Goal: Information Seeking & Learning: Learn about a topic

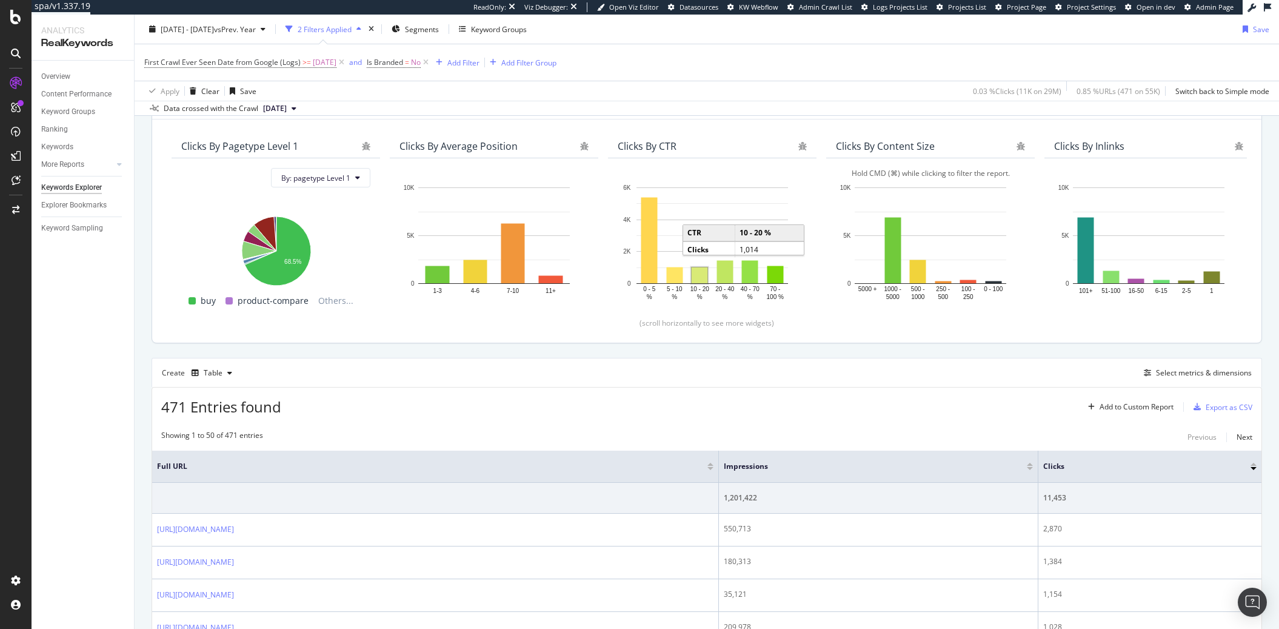
scroll to position [92, 0]
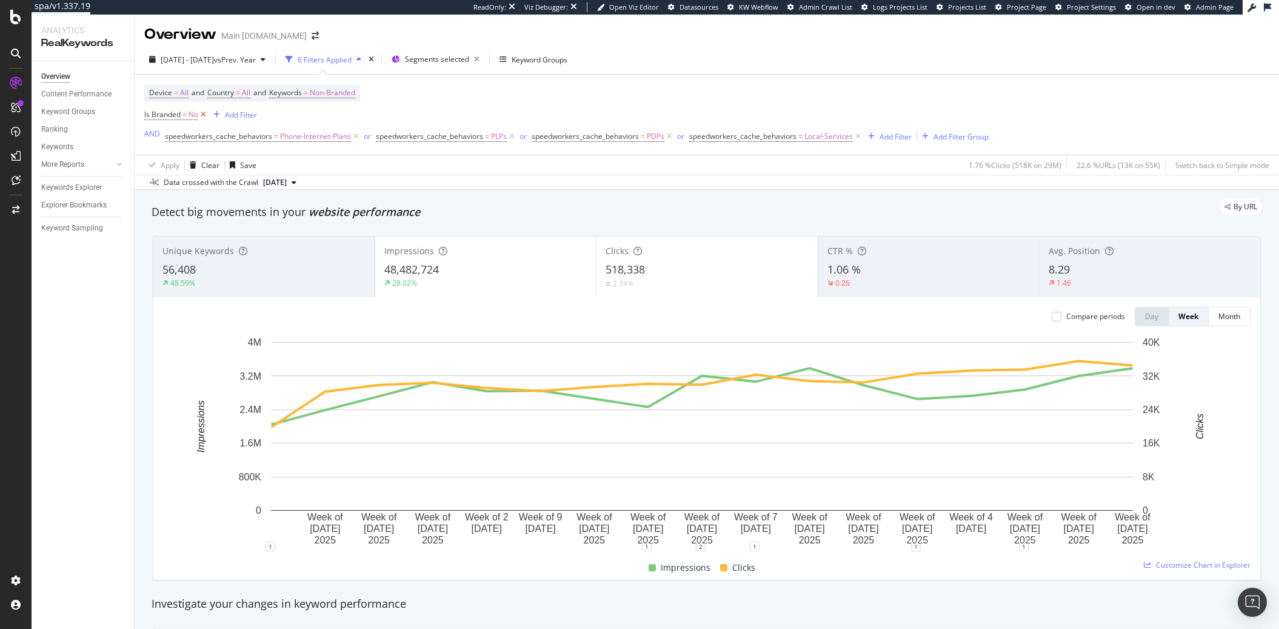
click at [200, 119] on icon at bounding box center [203, 115] width 10 height 12
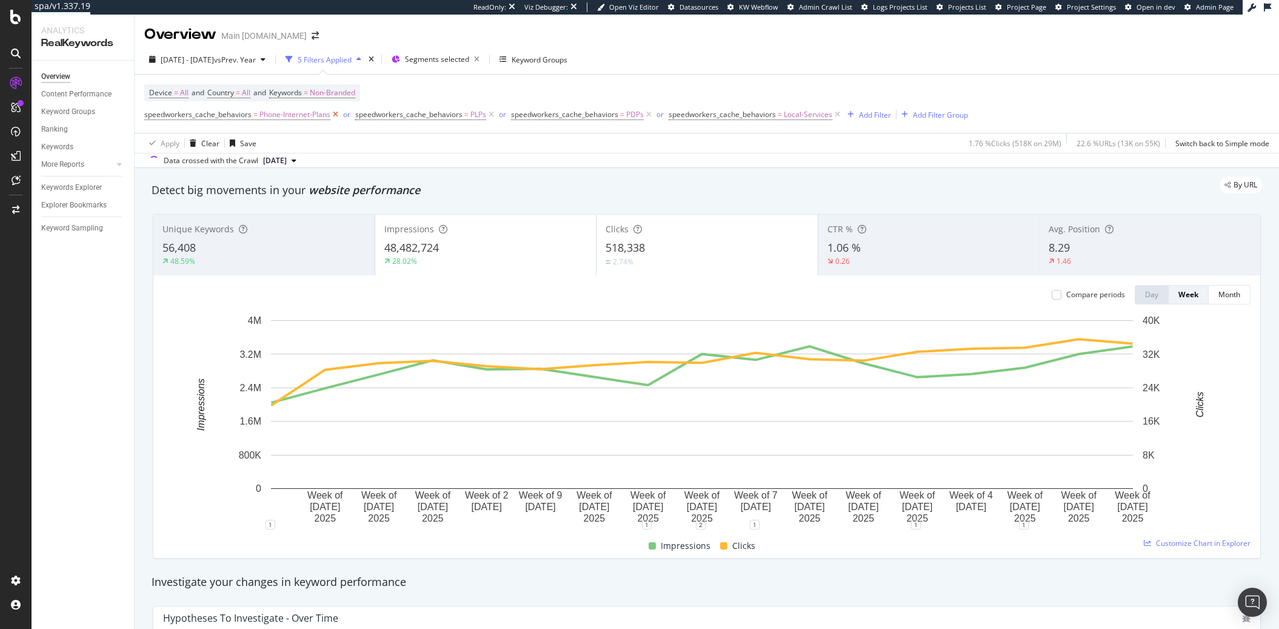
click at [333, 115] on icon at bounding box center [335, 115] width 10 height 12
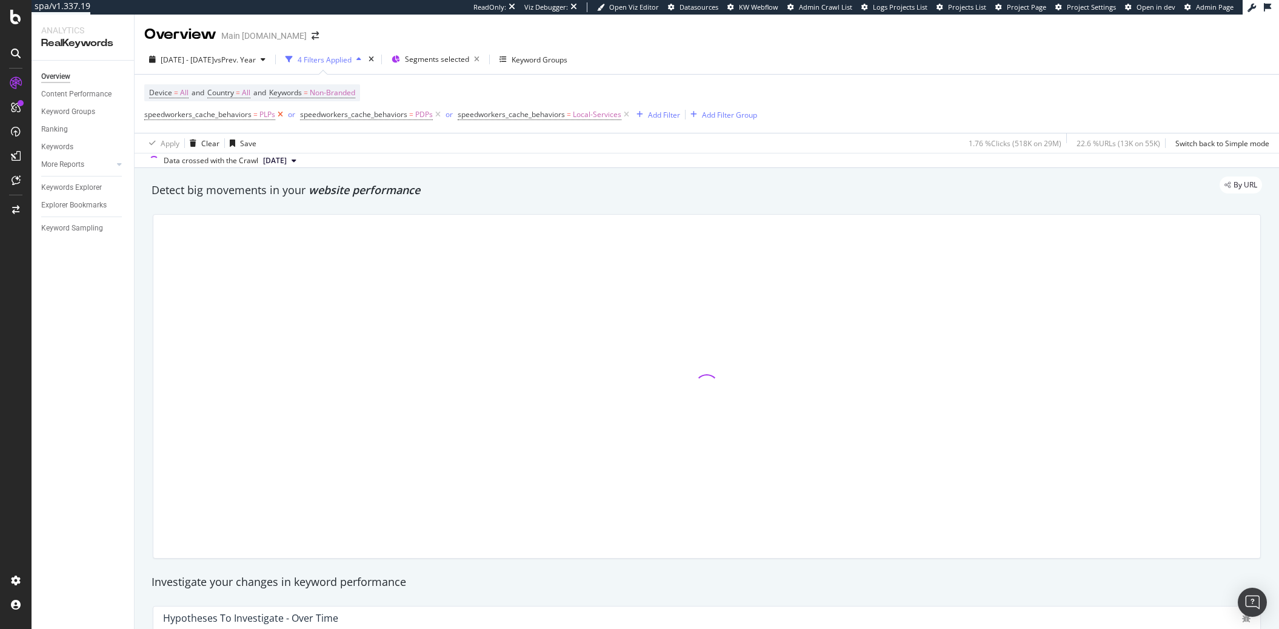
click at [283, 114] on icon at bounding box center [280, 115] width 10 height 12
click at [283, 114] on icon at bounding box center [282, 115] width 10 height 12
click at [309, 113] on icon at bounding box center [313, 115] width 10 height 12
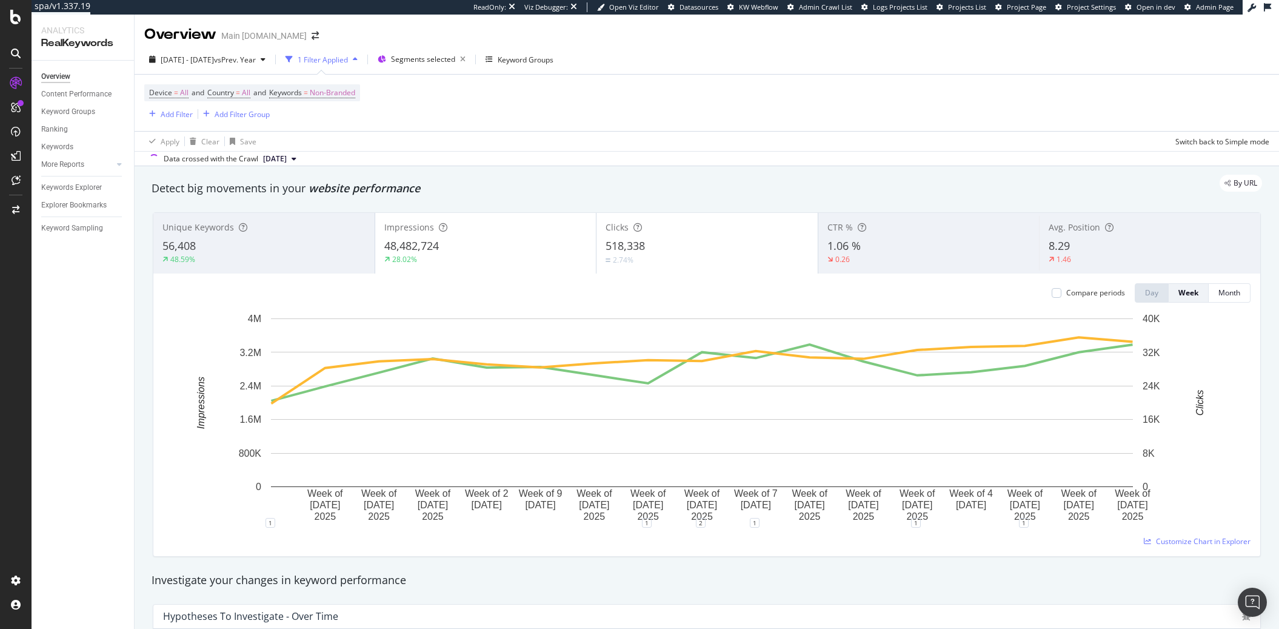
click at [418, 120] on div "Device = All and Country = All and Keywords = Non-Branded Add Filter Add Filter…" at bounding box center [706, 103] width 1125 height 56
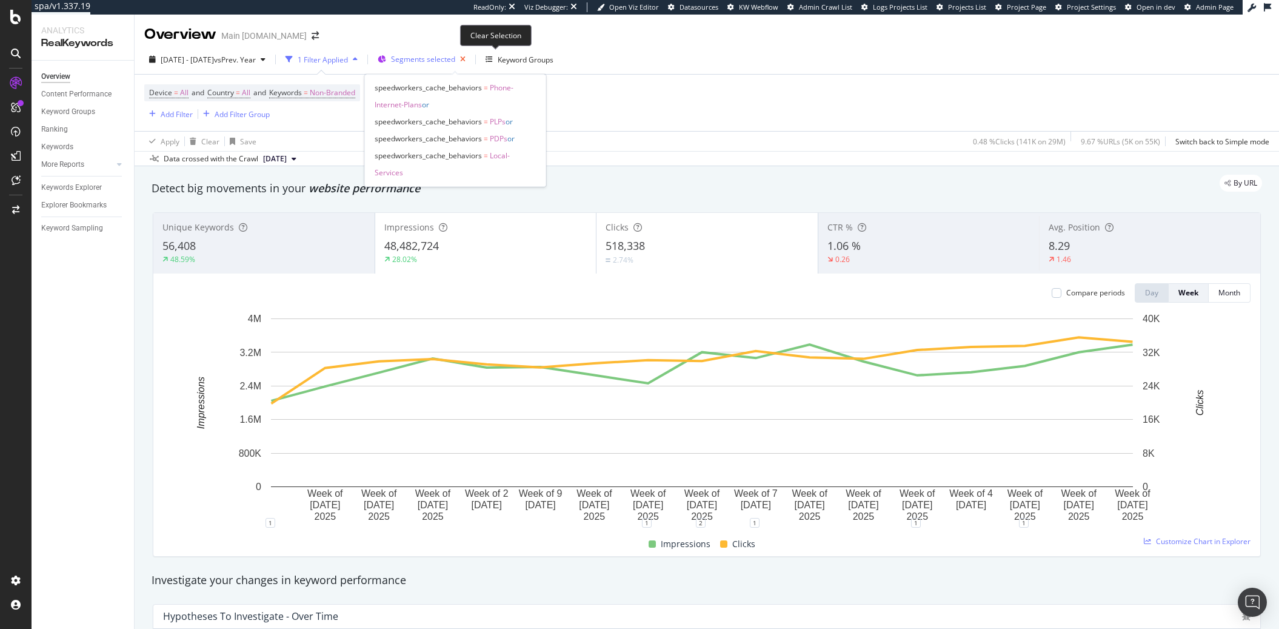
click at [471, 57] on icon "button" at bounding box center [462, 59] width 15 height 17
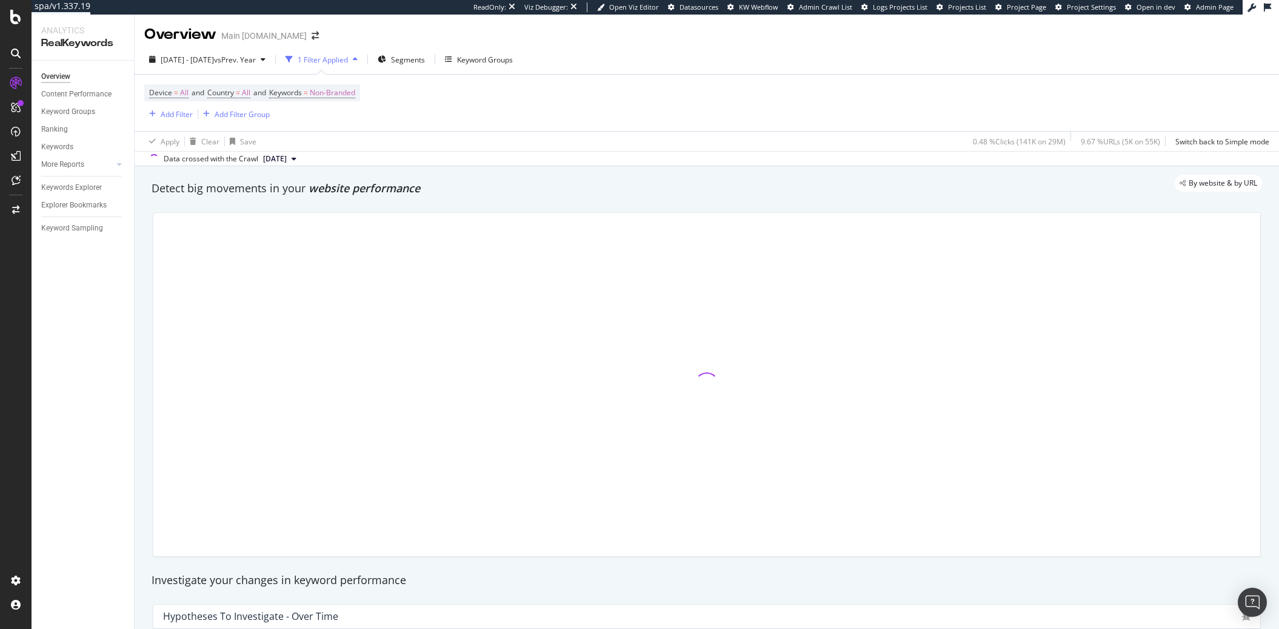
click at [589, 134] on div "Apply Clear Save 0.48 % Clicks ( 141K on 29M ) 9.67 % URLs ( 5K on 55K ) Switch…" at bounding box center [707, 141] width 1145 height 20
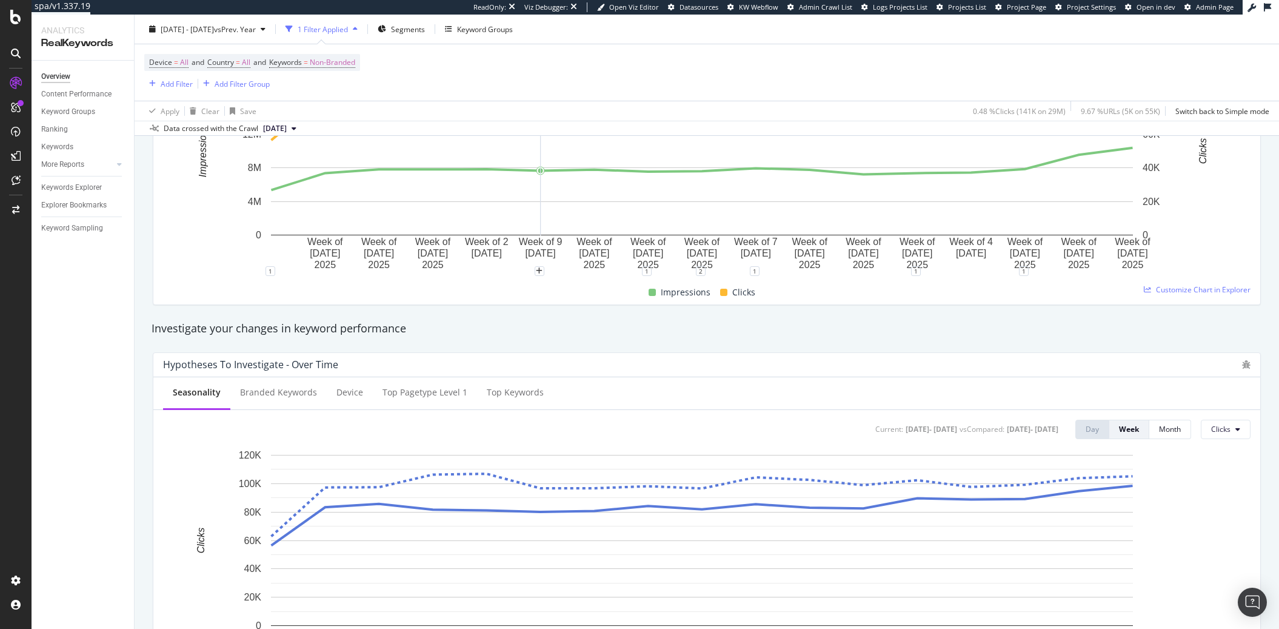
scroll to position [255, 0]
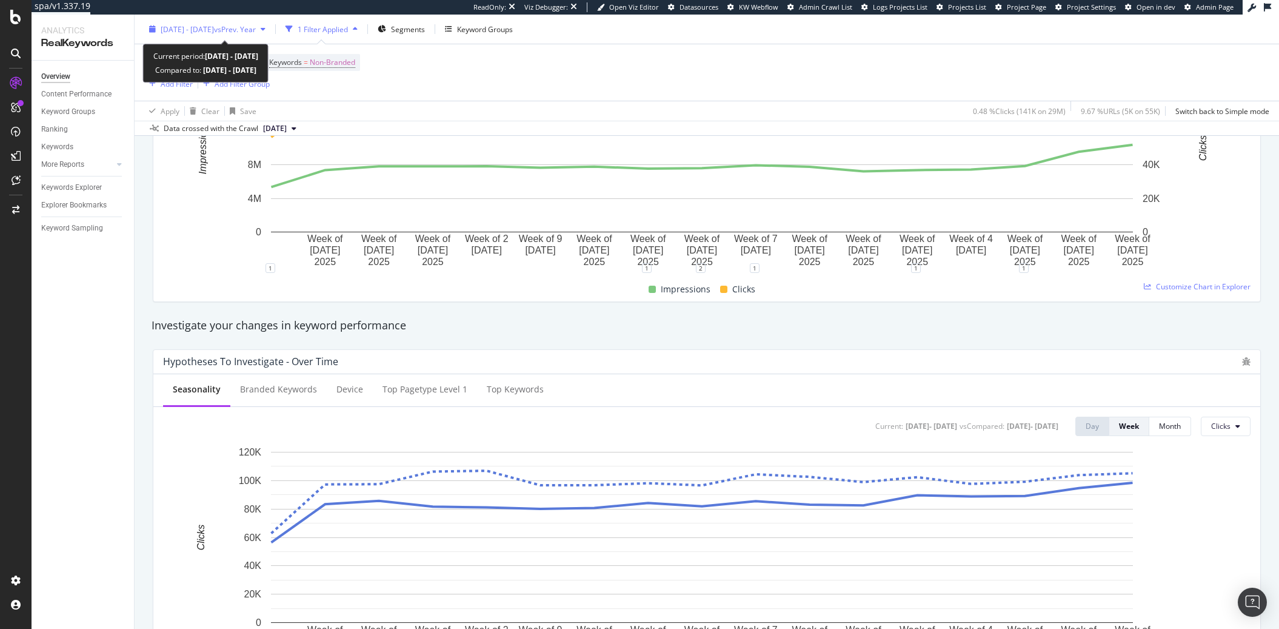
click at [193, 33] on span "[DATE] - [DATE]" at bounding box center [187, 29] width 53 height 10
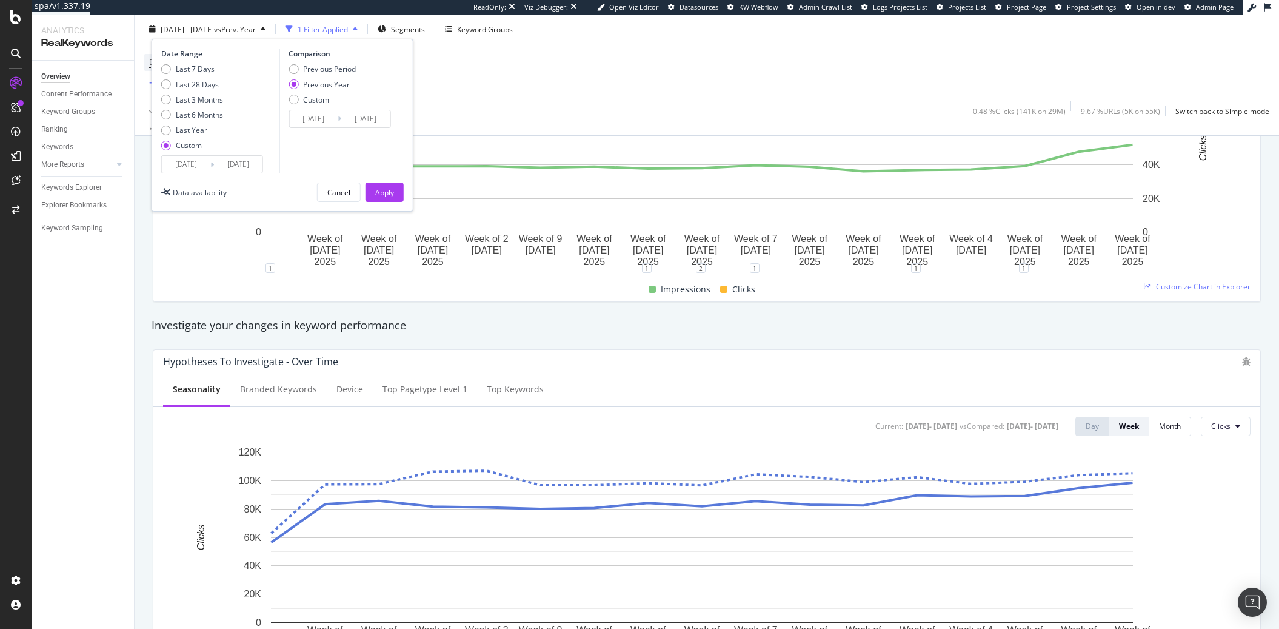
click at [189, 176] on div "Date Range Last 7 Days Last 28 Days Last 3 Months Last 6 Months Last Year Custo…" at bounding box center [283, 125] width 262 height 173
click at [191, 168] on input "[DATE]" at bounding box center [186, 164] width 49 height 17
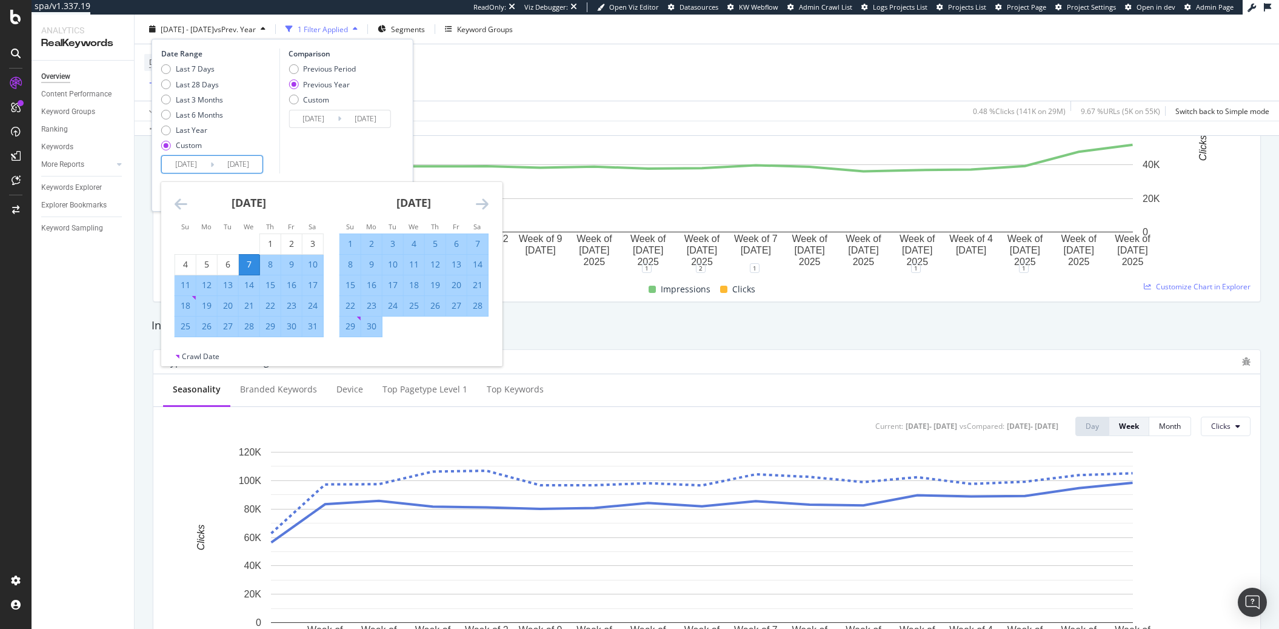
click at [175, 203] on icon "Move backward to switch to the previous month." at bounding box center [181, 203] width 13 height 15
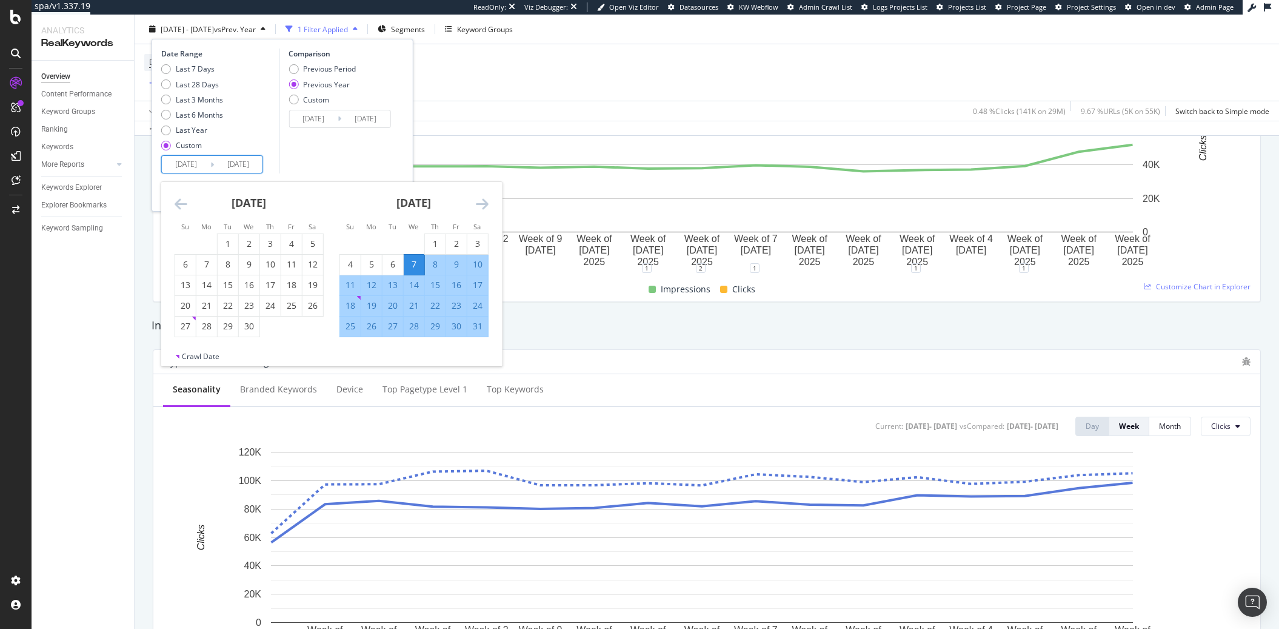
click at [175, 203] on icon "Move backward to switch to the previous month." at bounding box center [181, 203] width 13 height 15
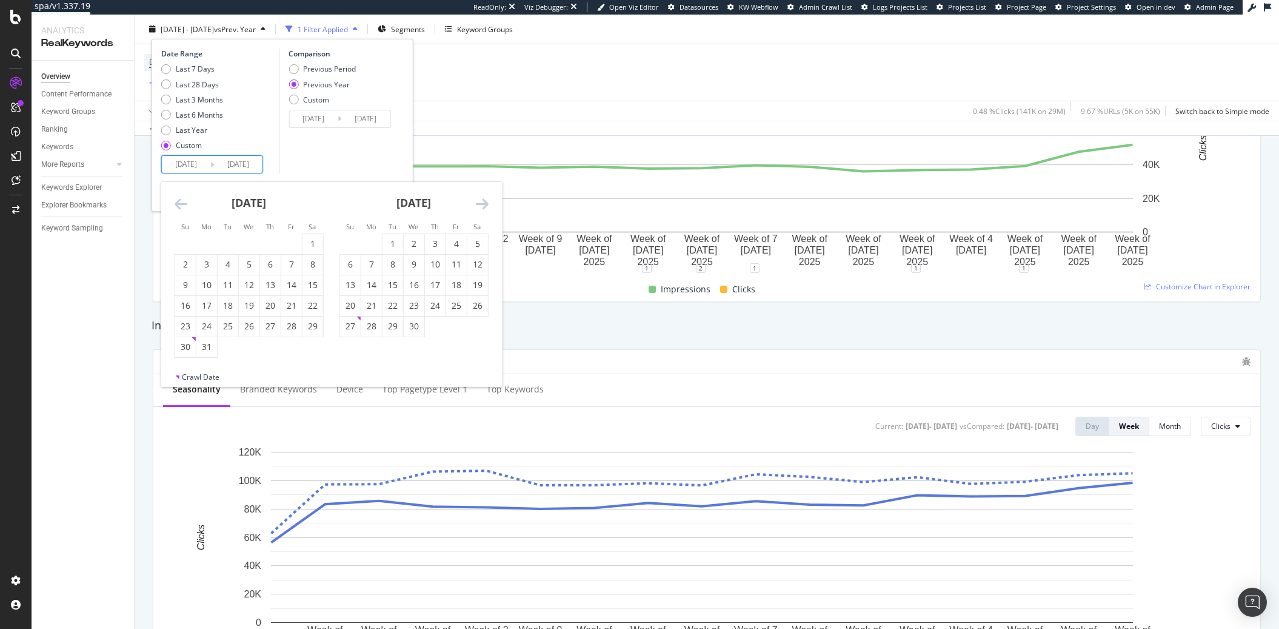
click at [175, 203] on icon "Move backward to switch to the previous month." at bounding box center [181, 203] width 13 height 15
click at [177, 204] on icon "Move backward to switch to the previous month." at bounding box center [181, 203] width 13 height 15
click at [204, 332] on div "30" at bounding box center [206, 326] width 21 height 12
type input "2024/12/30"
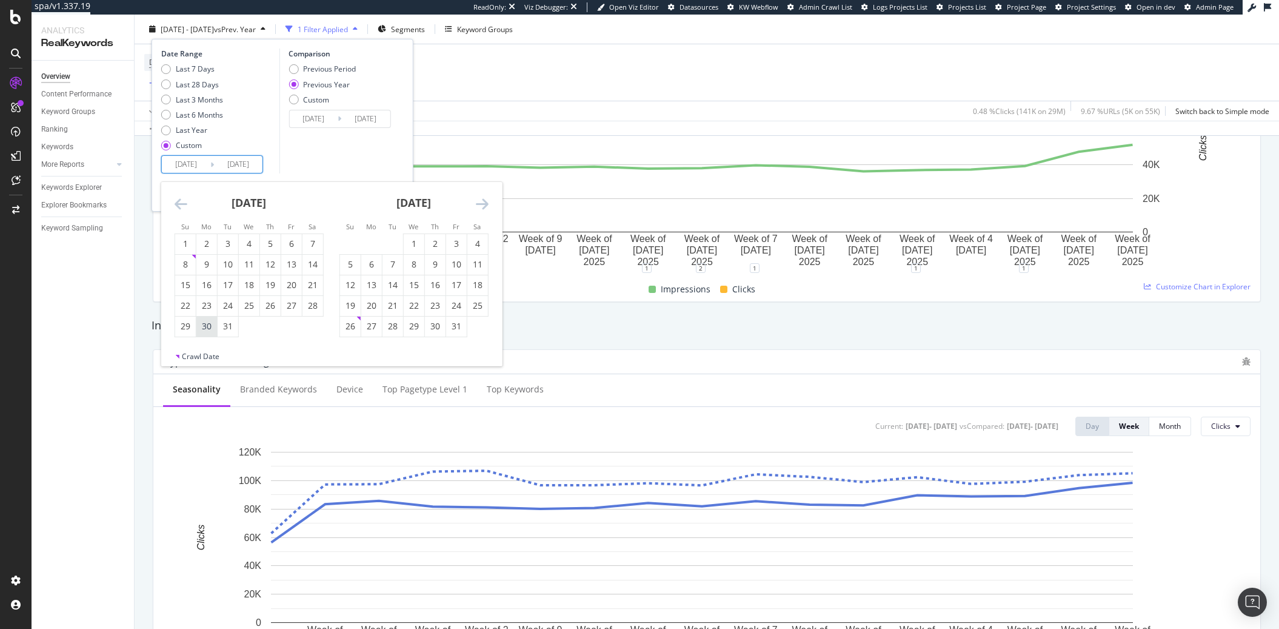
type input "2024/01/01"
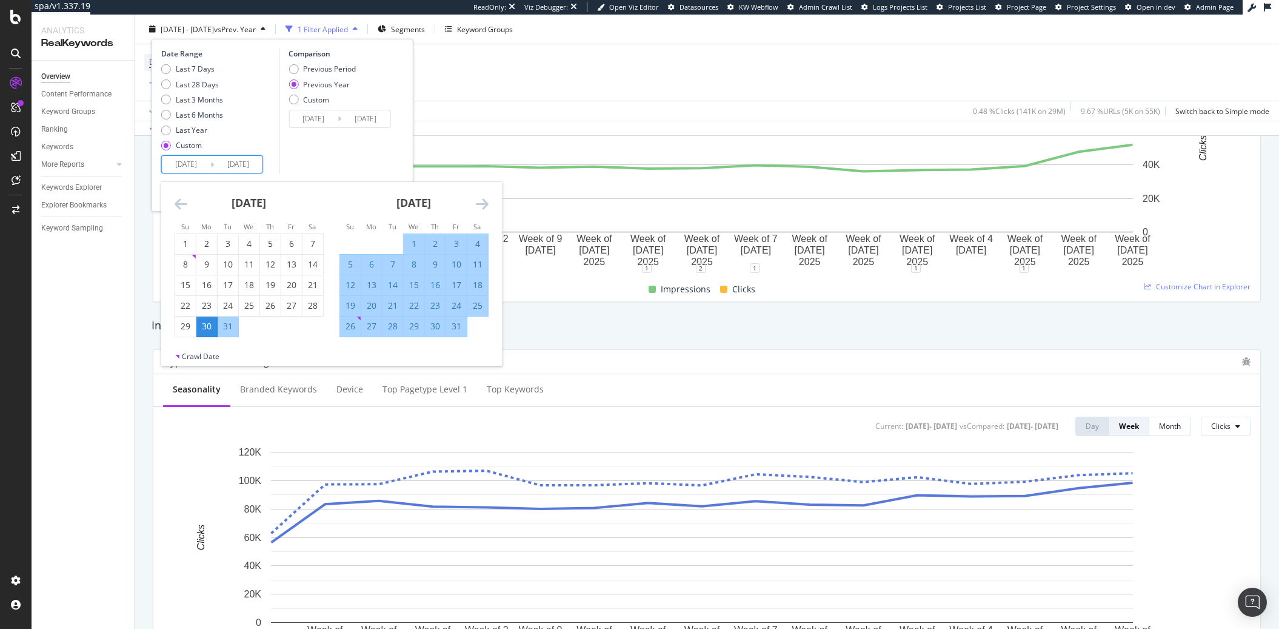
click at [374, 184] on div "[DATE]" at bounding box center [414, 208] width 149 height 52
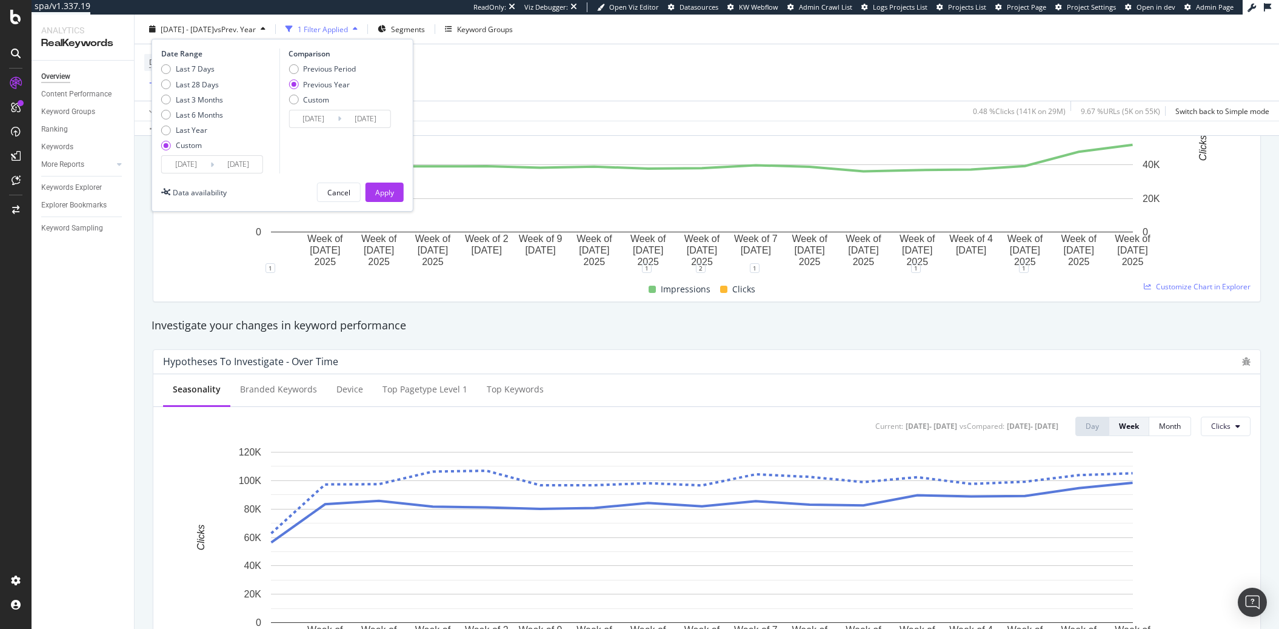
click at [373, 179] on div "Date Range Last 7 Days Last 28 Days Last 3 Months Last 6 Months Last Year Custo…" at bounding box center [283, 125] width 262 height 173
click at [390, 198] on div "Apply" at bounding box center [384, 192] width 19 height 18
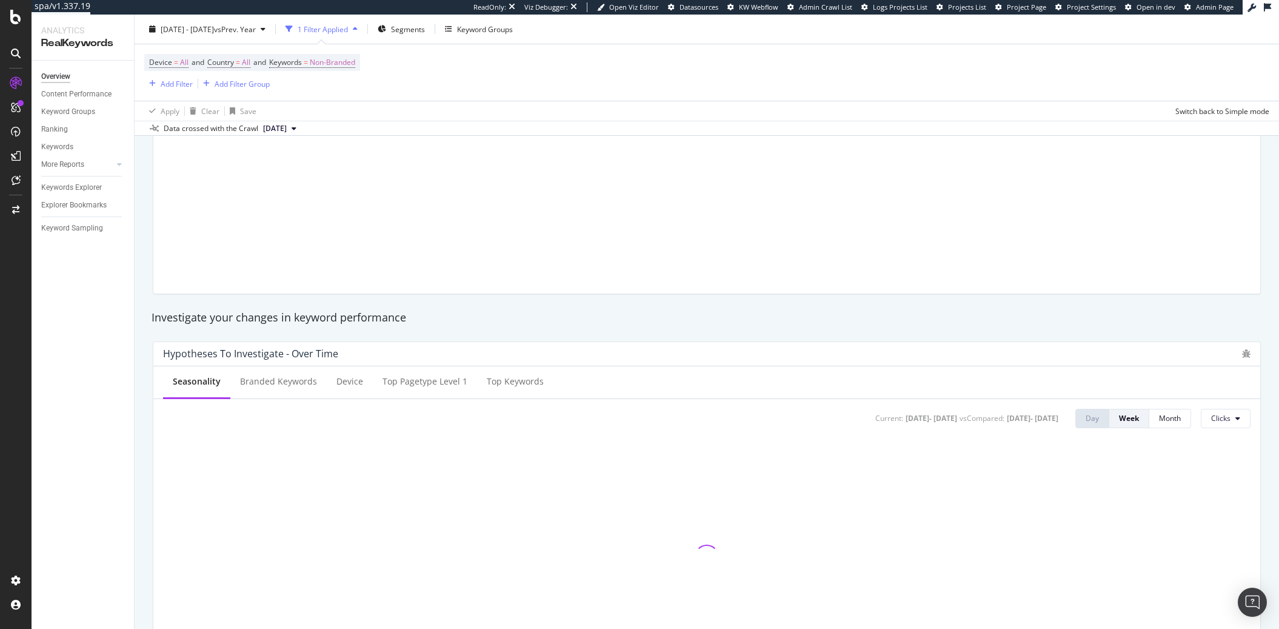
scroll to position [350, 0]
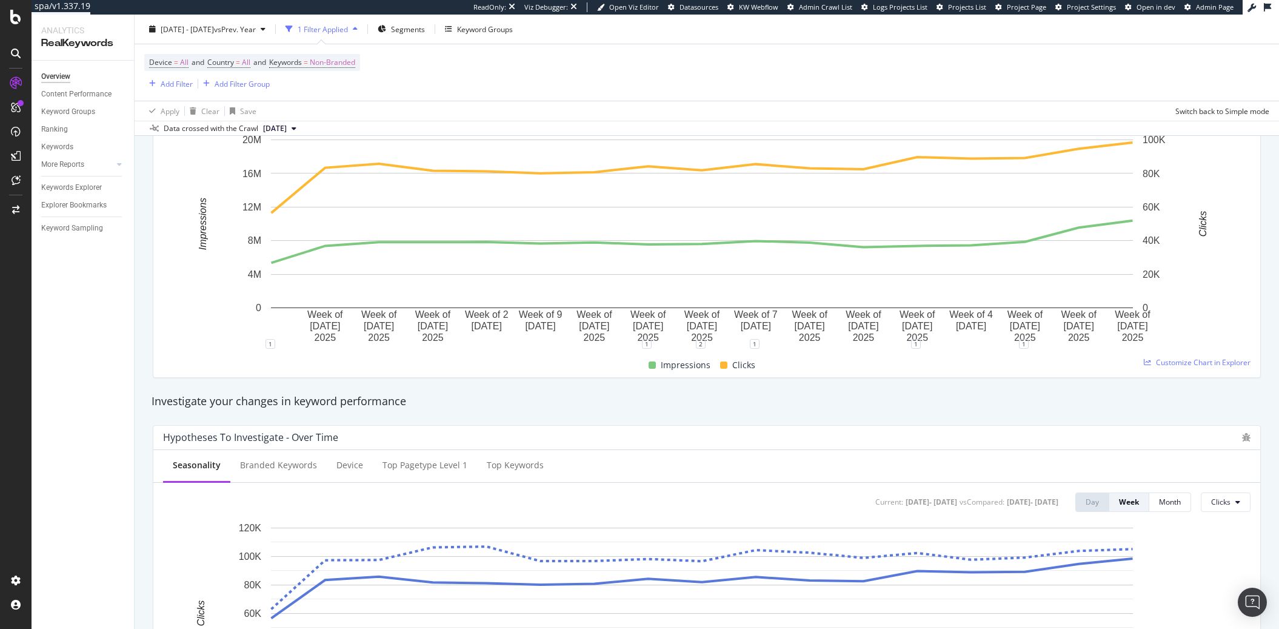
scroll to position [176, 0]
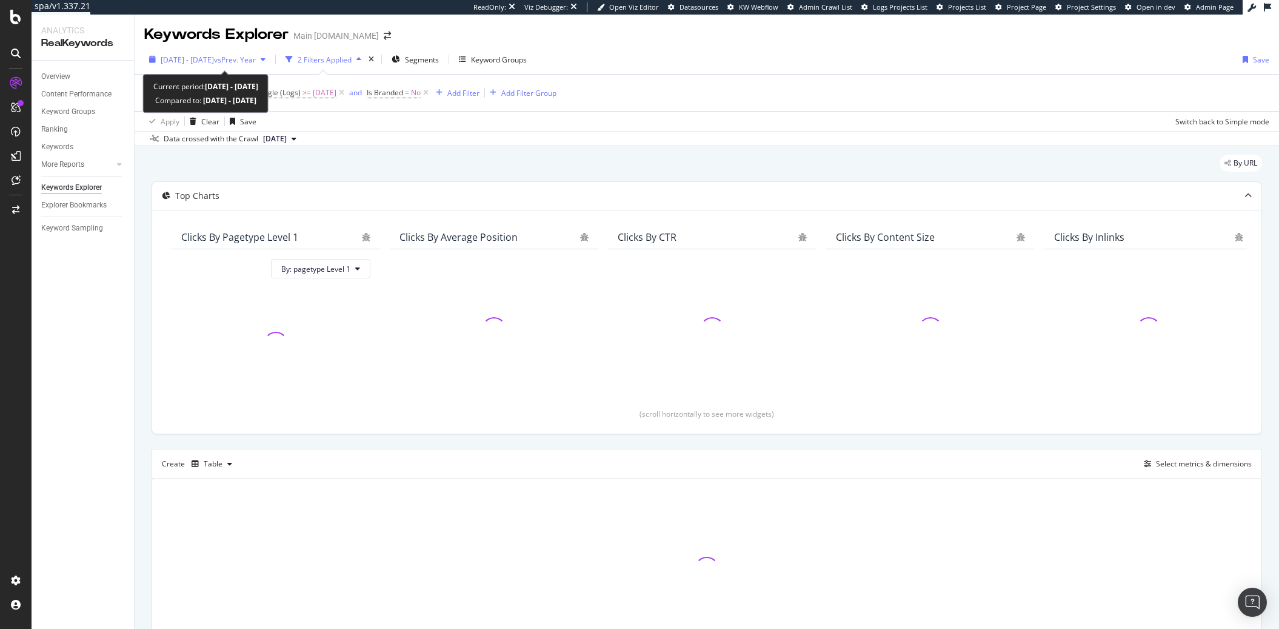
click at [206, 58] on span "[DATE] - [DATE]" at bounding box center [187, 60] width 53 height 10
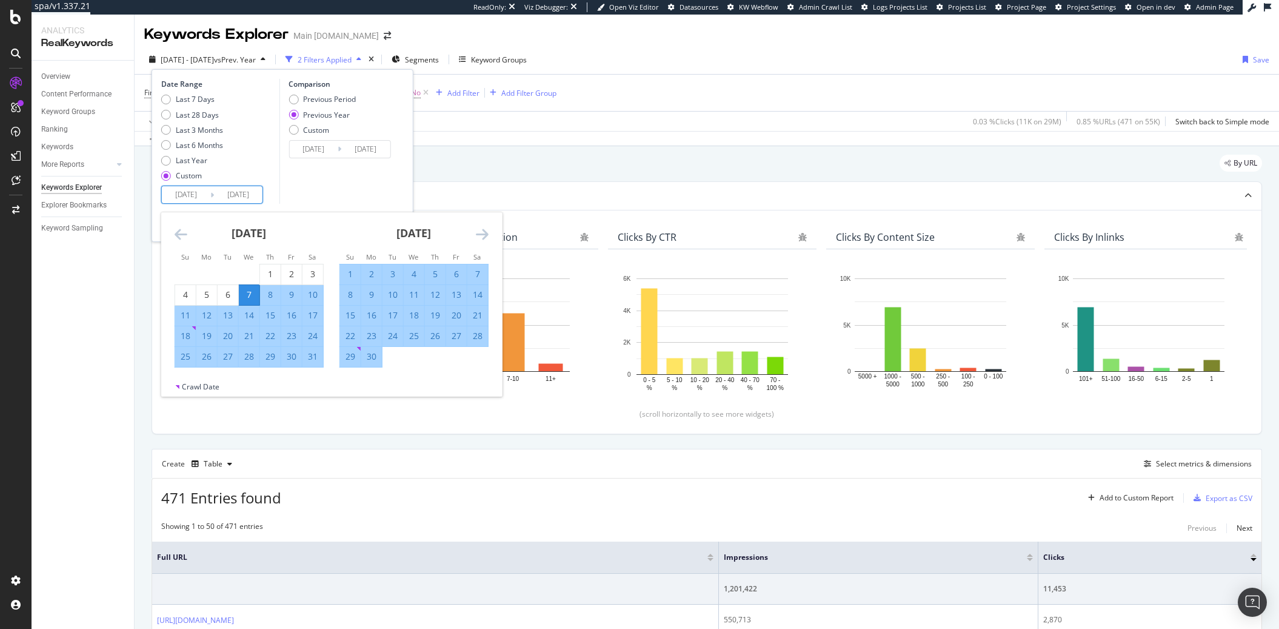
click at [192, 199] on input "[DATE]" at bounding box center [186, 194] width 49 height 17
click at [176, 230] on icon "Move backward to switch to the previous month." at bounding box center [181, 234] width 13 height 15
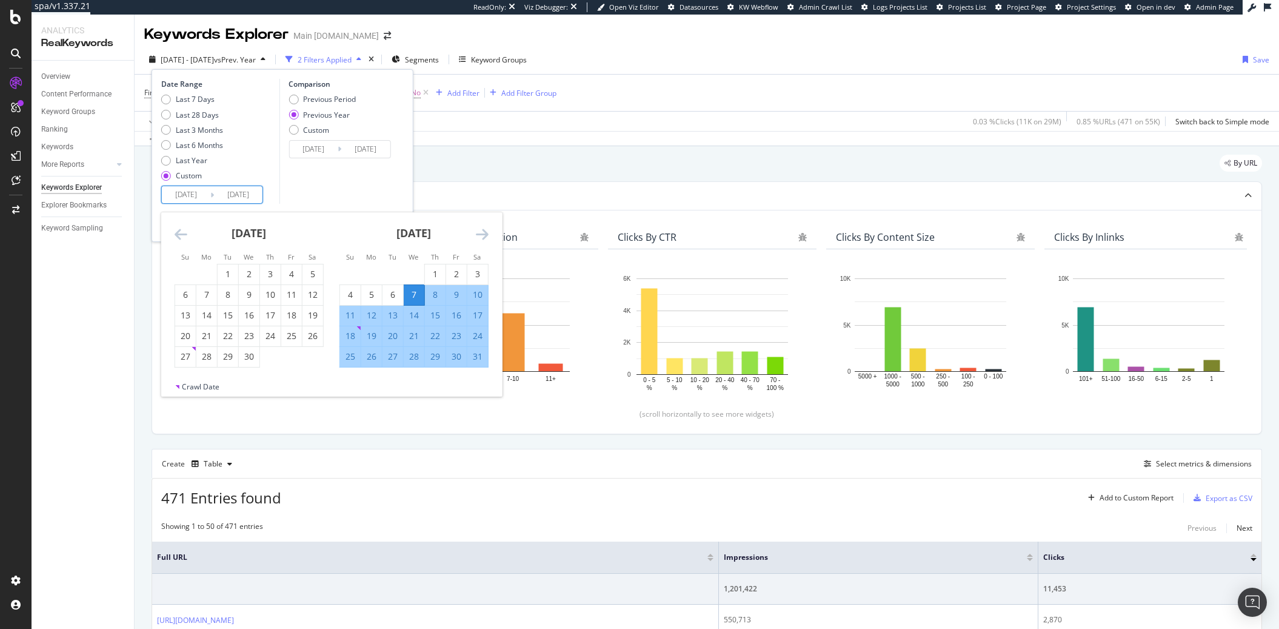
click at [176, 230] on icon "Move backward to switch to the previous month." at bounding box center [181, 234] width 13 height 15
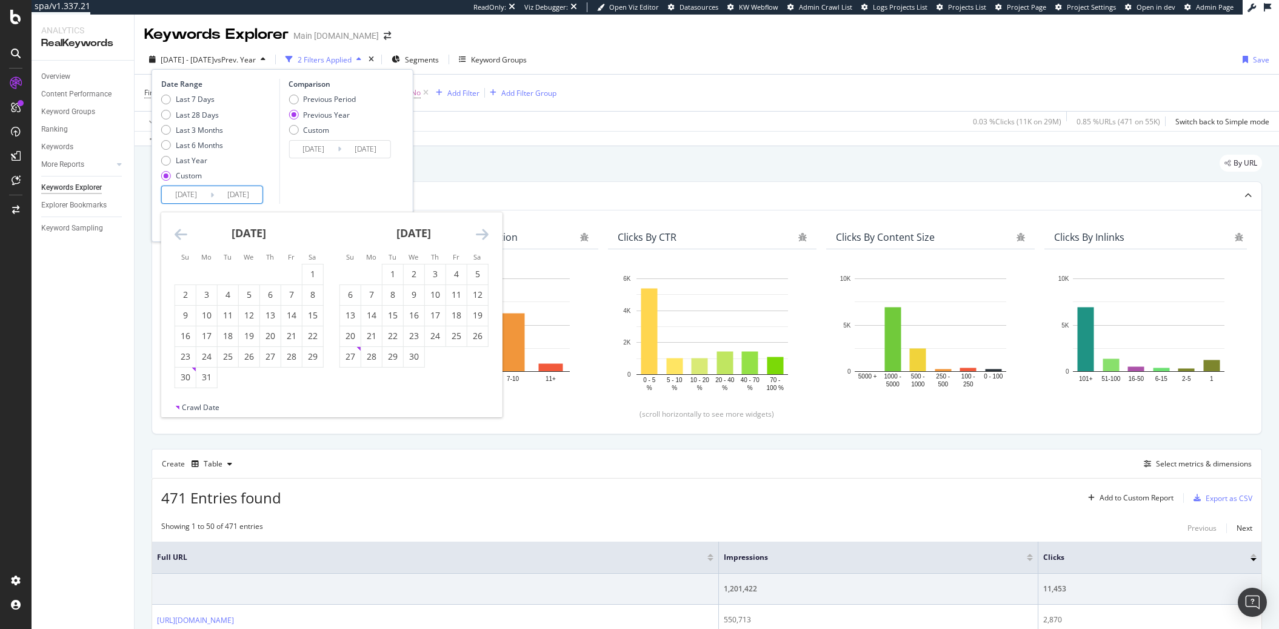
click at [176, 230] on icon "Move backward to switch to the previous month." at bounding box center [181, 234] width 13 height 15
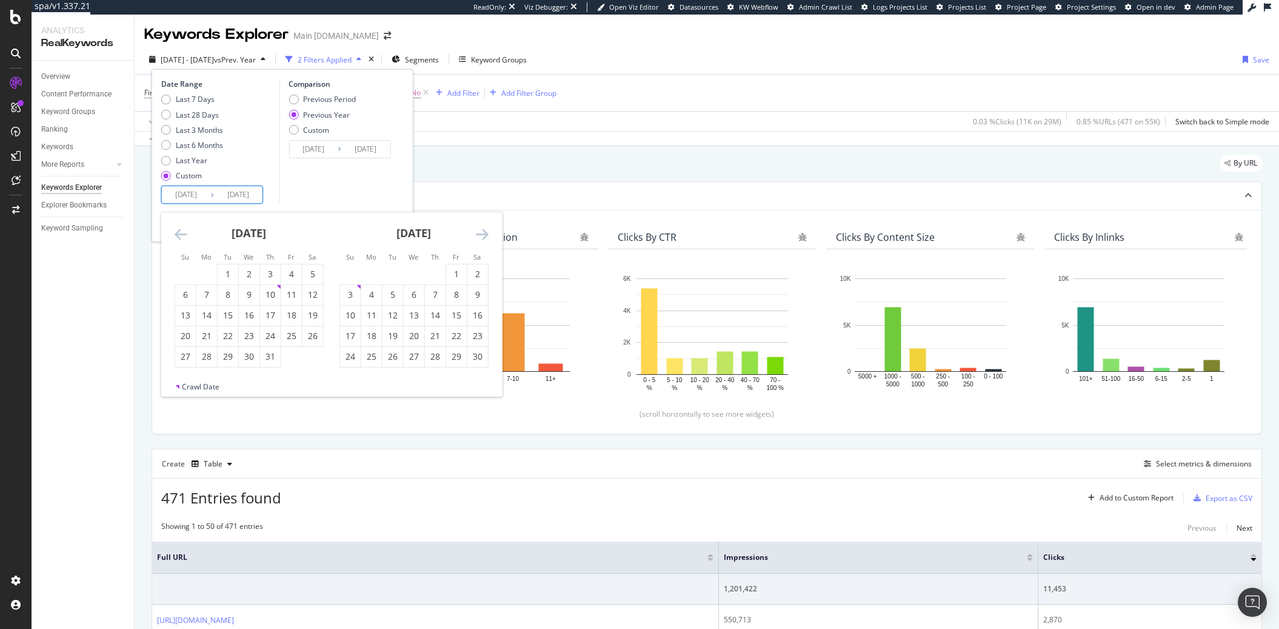
click at [176, 230] on icon "Move backward to switch to the previous month." at bounding box center [181, 234] width 13 height 15
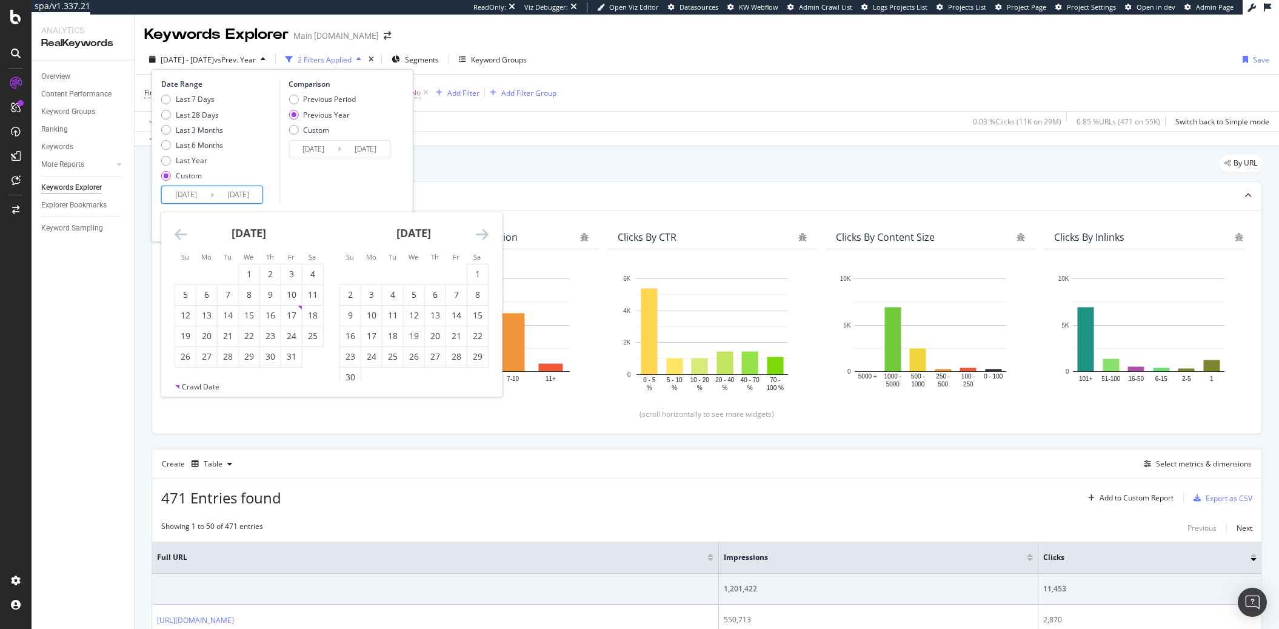
click at [176, 230] on icon "Move backward to switch to the previous month." at bounding box center [181, 234] width 13 height 15
click at [408, 298] on div "8" at bounding box center [414, 295] width 21 height 12
type input "[DATE]"
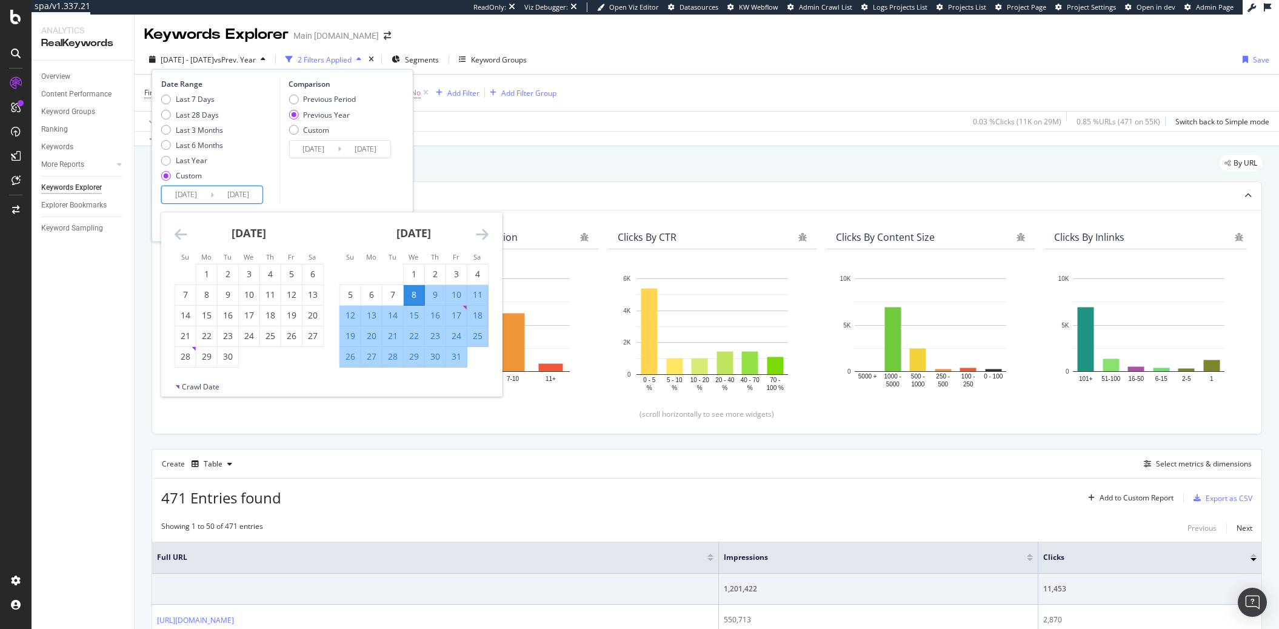
click at [487, 236] on icon "Move forward to switch to the next month." at bounding box center [482, 234] width 13 height 15
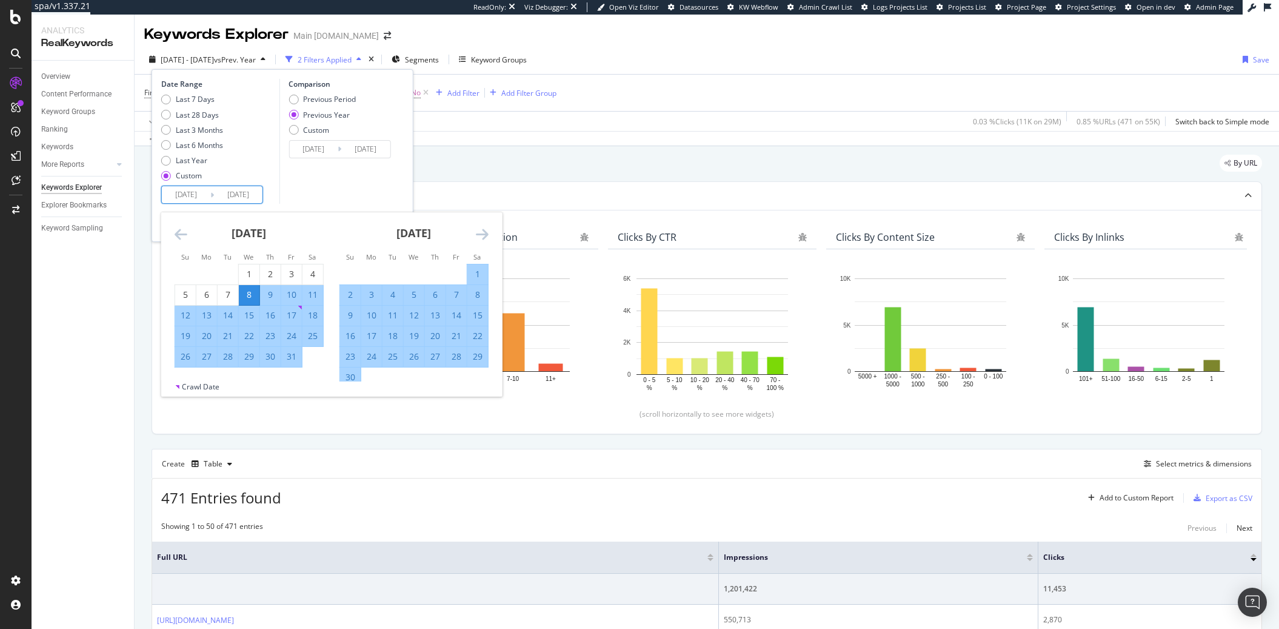
click at [487, 236] on icon "Move forward to switch to the next month." at bounding box center [482, 234] width 13 height 15
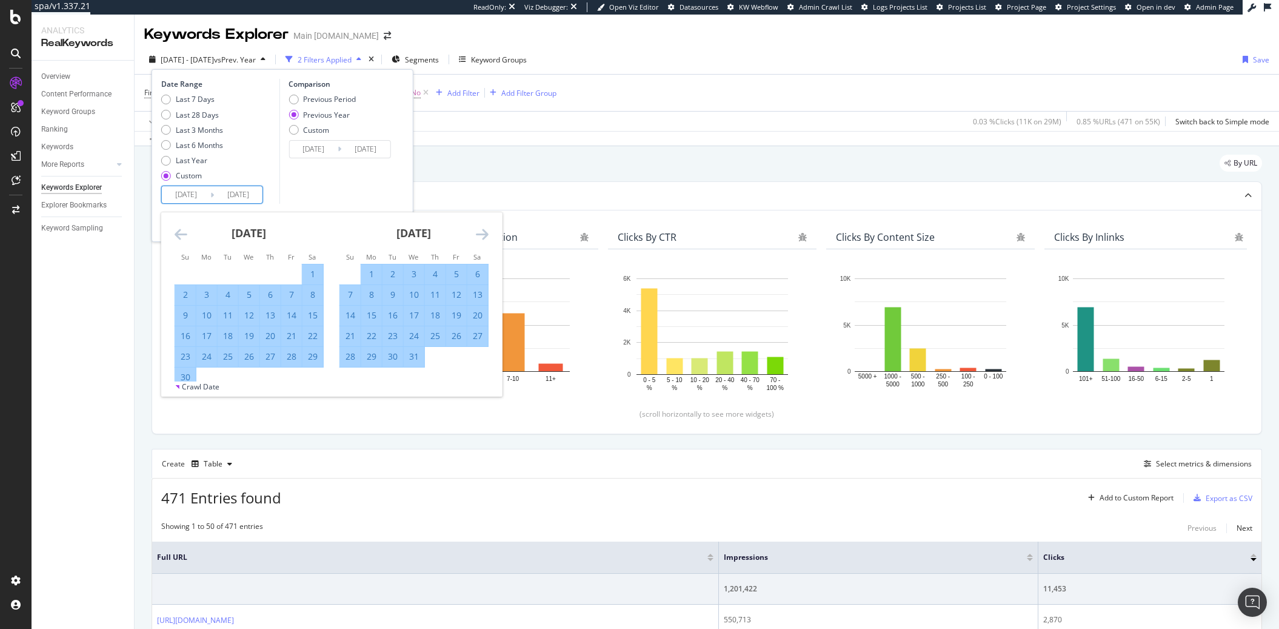
click at [487, 236] on icon "Move forward to switch to the next month." at bounding box center [482, 234] width 13 height 15
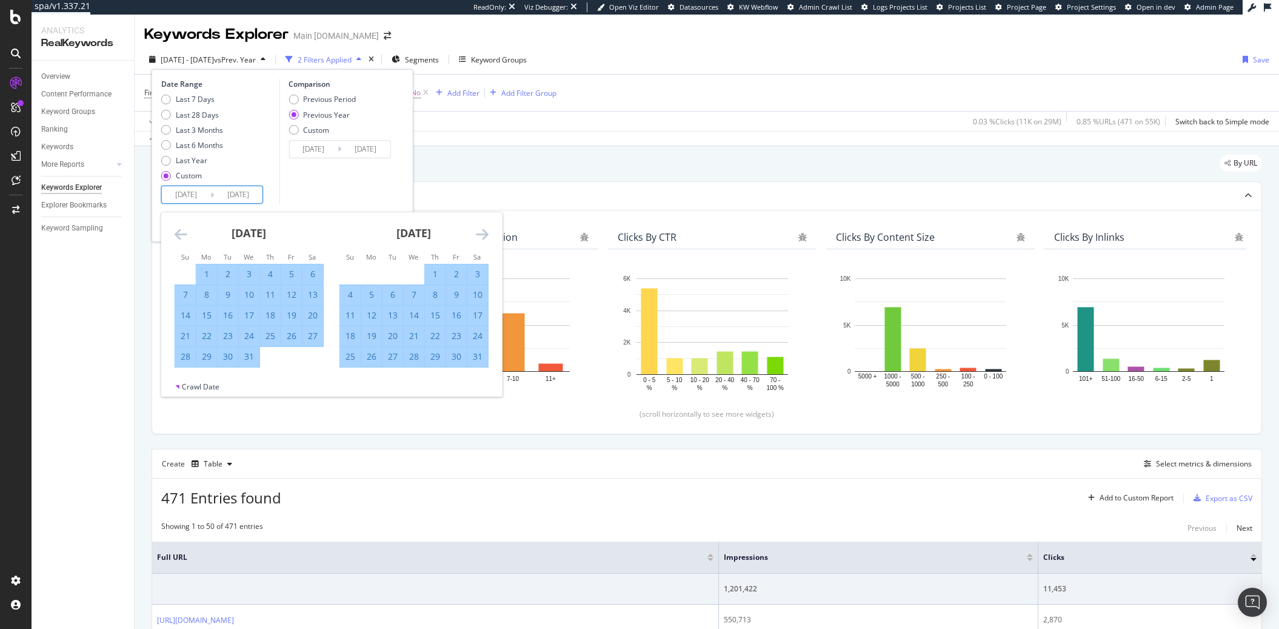
click at [487, 236] on icon "Move forward to switch to the next month." at bounding box center [482, 234] width 13 height 15
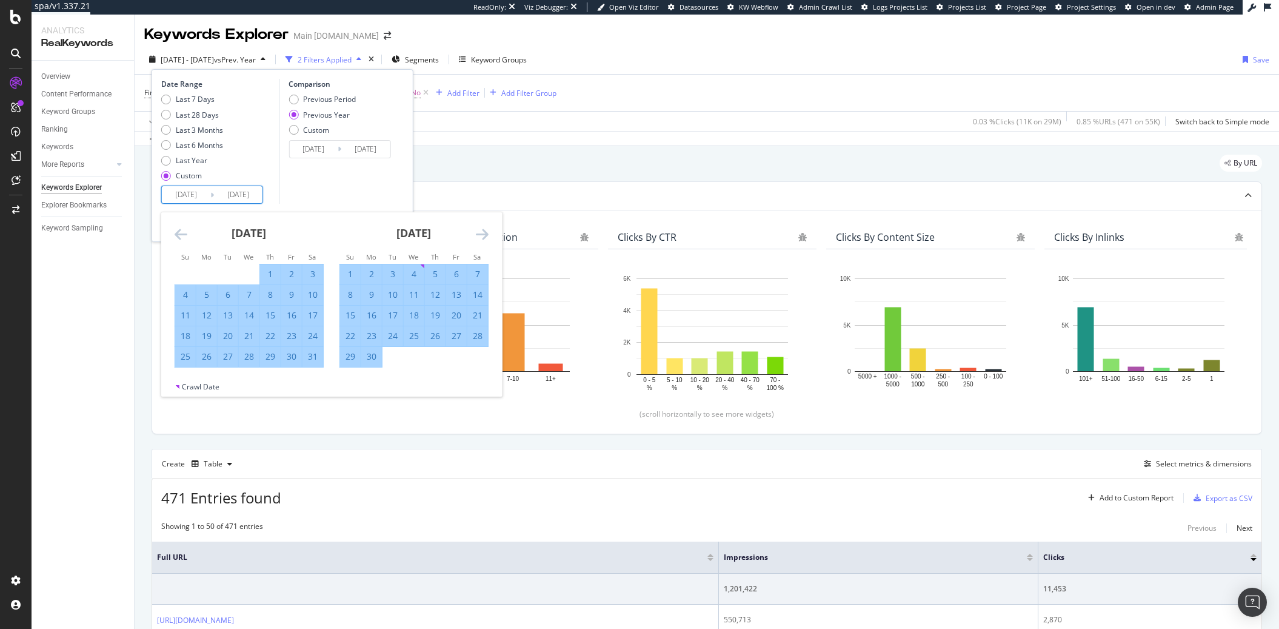
click at [348, 278] on div "1" at bounding box center [350, 274] width 21 height 12
type input "[DATE]"
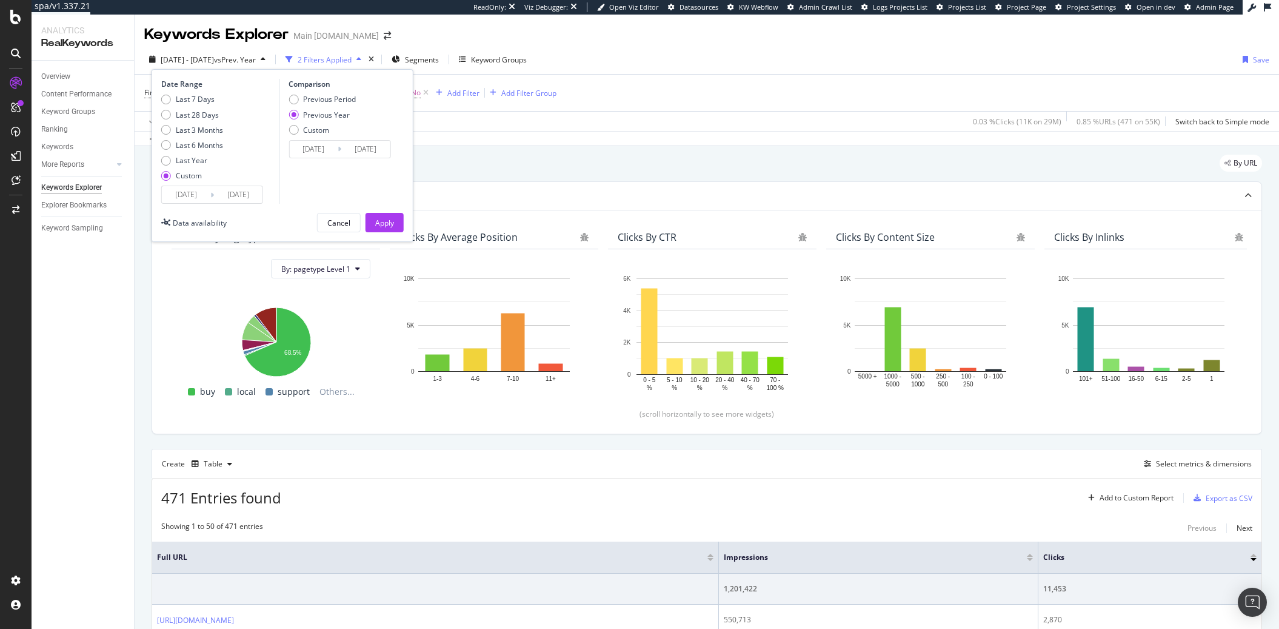
click at [389, 232] on div "Date Range Last 7 Days Last 28 Days Last 3 Months Last 6 Months Last Year Custo…" at bounding box center [283, 155] width 262 height 173
click at [391, 230] on div "Apply" at bounding box center [384, 222] width 19 height 18
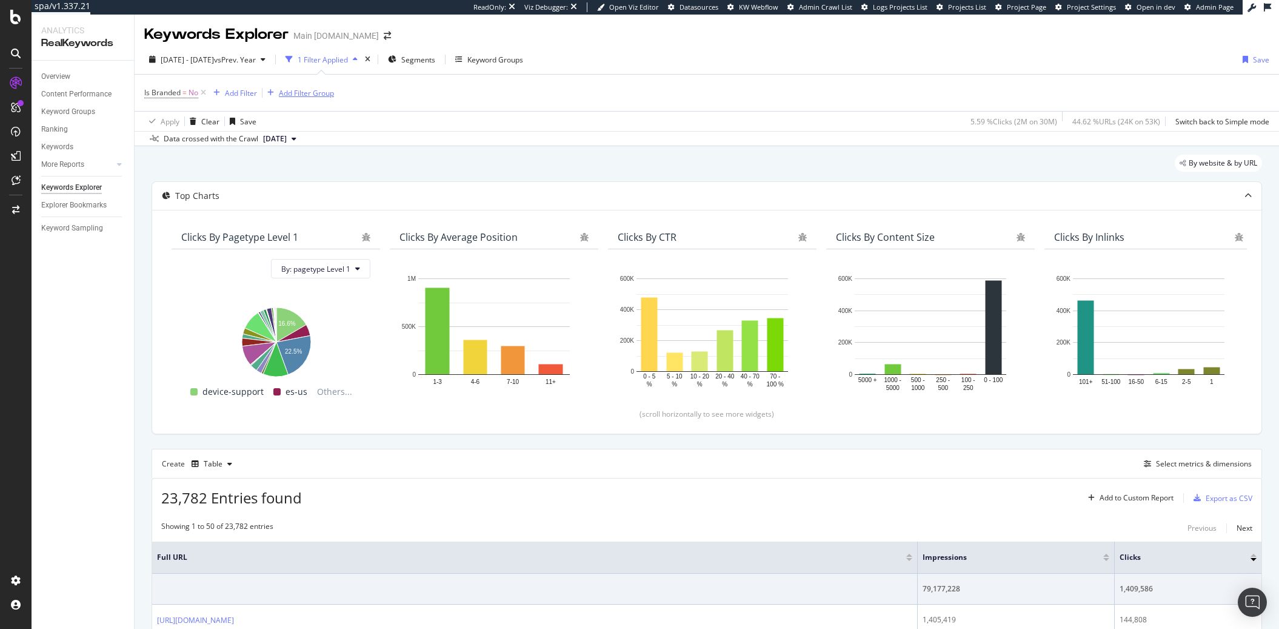
click at [306, 92] on div "Add Filter Group" at bounding box center [306, 93] width 55 height 10
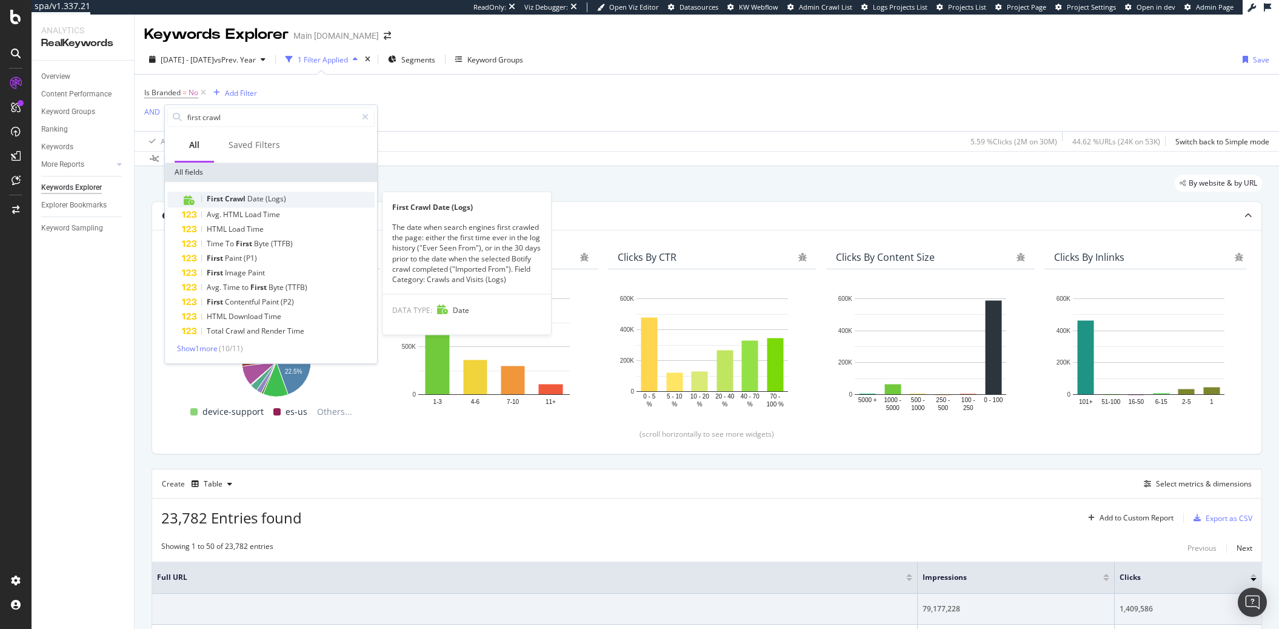
type input "first crawl"
click at [284, 204] on div "First Crawl Date (Logs)" at bounding box center [278, 200] width 193 height 16
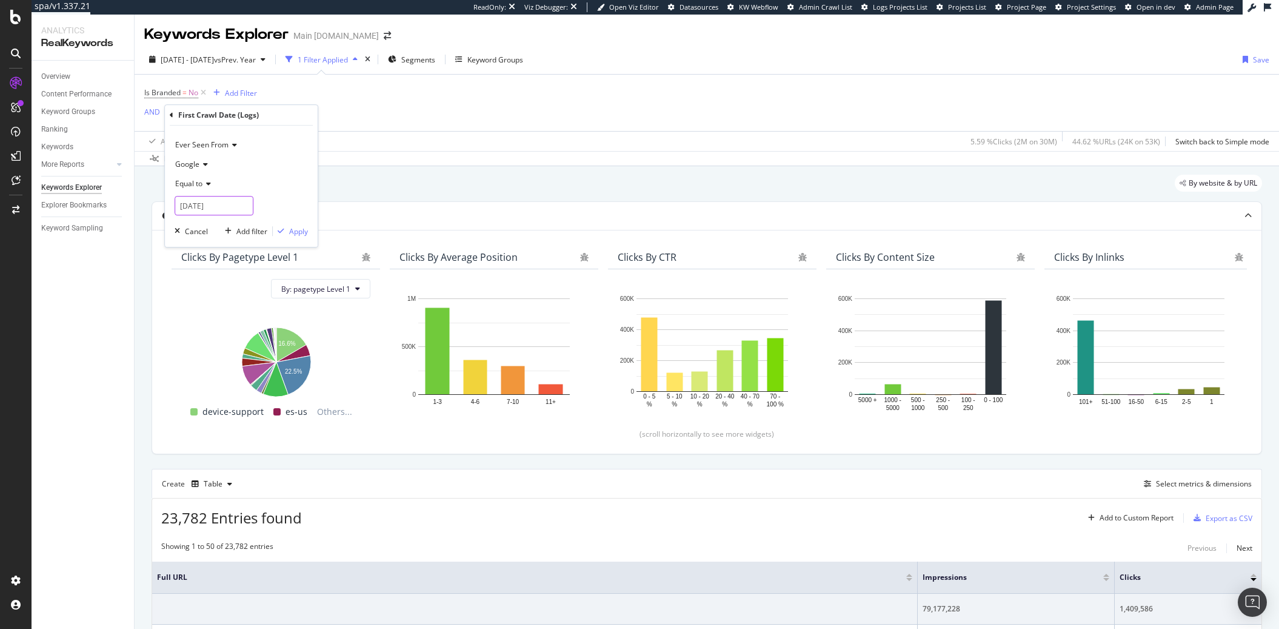
click at [205, 207] on input "[DATE]" at bounding box center [214, 205] width 79 height 19
click at [185, 227] on link at bounding box center [187, 226] width 12 height 21
click at [319, 230] on link at bounding box center [316, 226] width 12 height 21
click at [198, 229] on link at bounding box center [200, 226] width 9 height 21
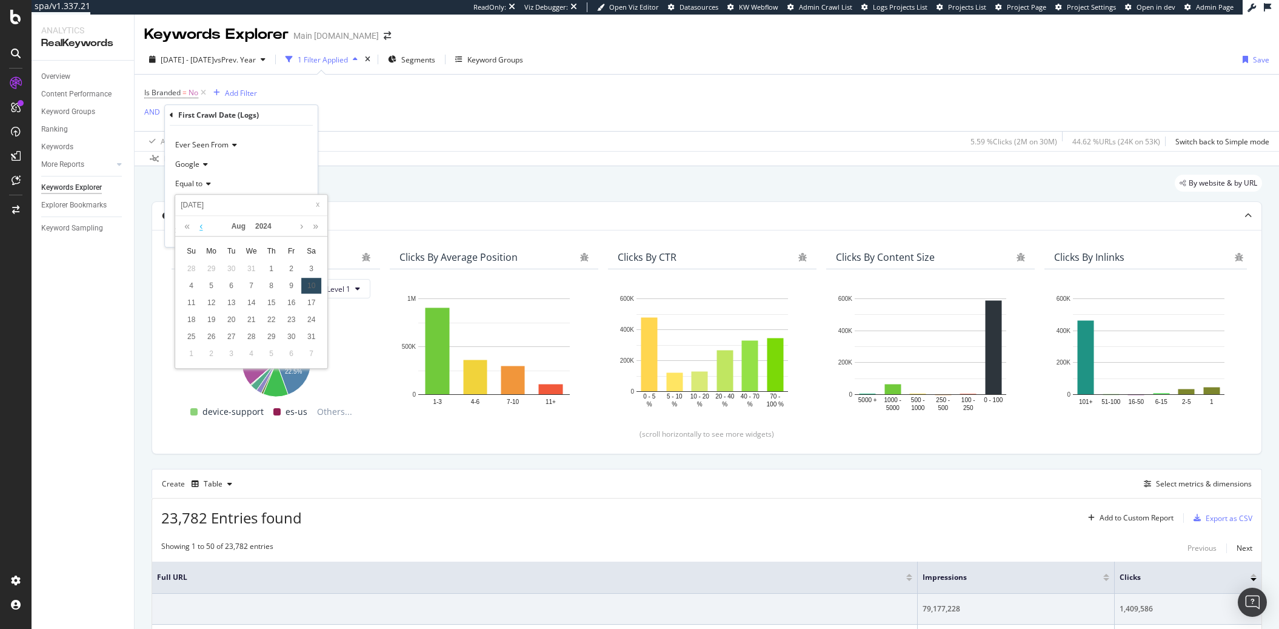
click at [198, 229] on link at bounding box center [200, 226] width 9 height 21
click at [199, 229] on link at bounding box center [200, 226] width 9 height 21
click at [256, 286] on div "8" at bounding box center [251, 286] width 20 height 16
type input "[DATE]"
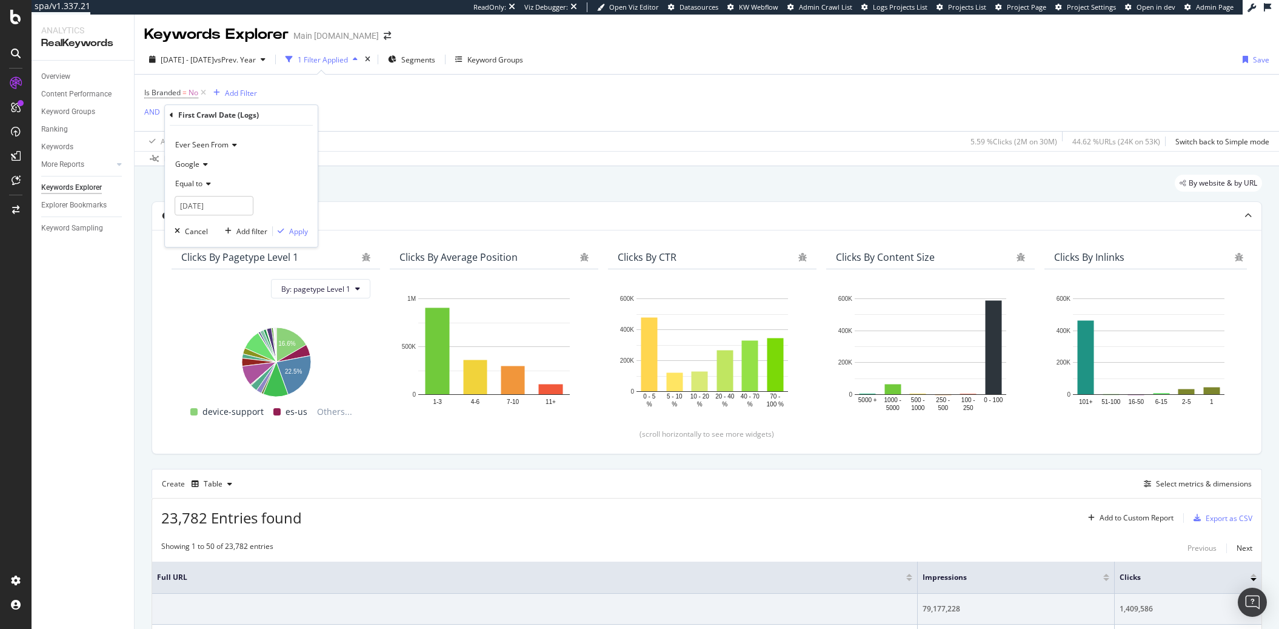
click at [209, 187] on icon at bounding box center [207, 183] width 8 height 7
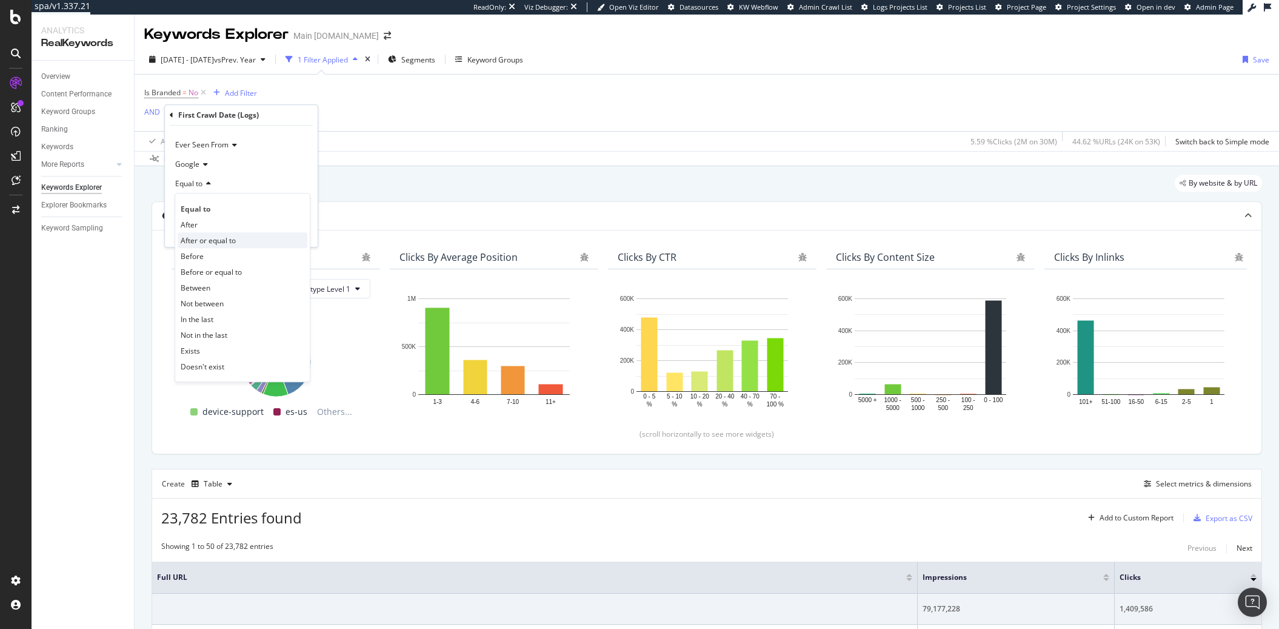
click at [206, 237] on span "After or equal to" at bounding box center [208, 240] width 55 height 10
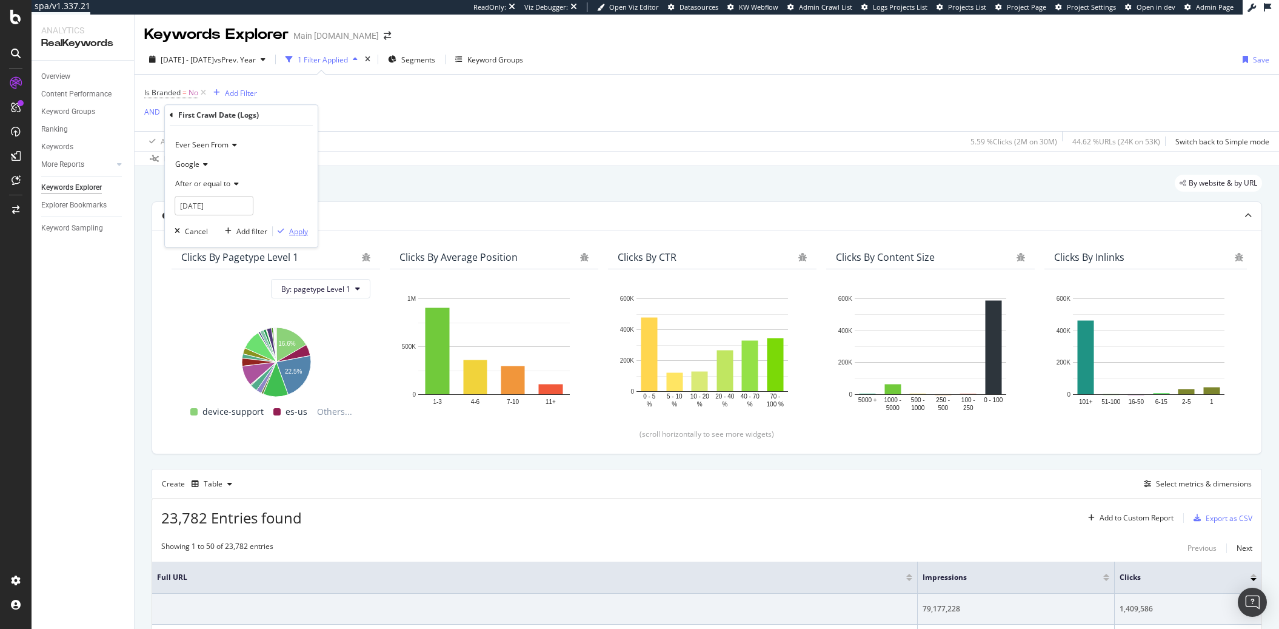
click at [293, 230] on div "Apply" at bounding box center [298, 231] width 19 height 10
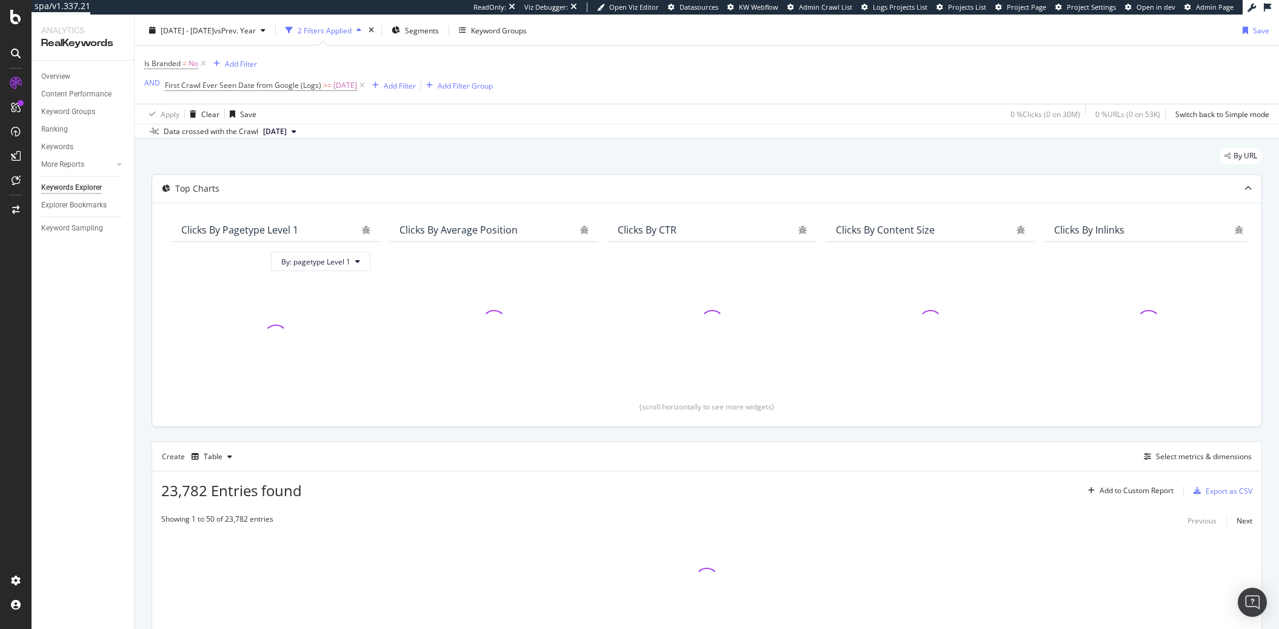
scroll to position [44, 0]
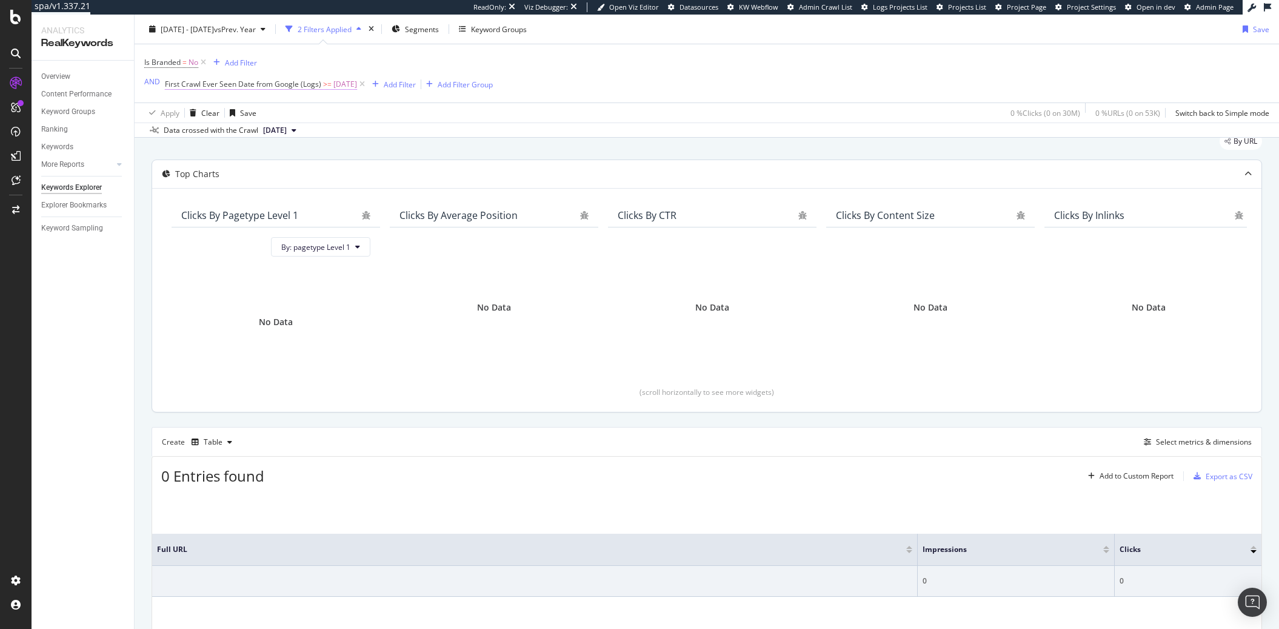
click at [312, 89] on span "First Crawl Ever Seen Date from Google (Logs)" at bounding box center [243, 84] width 156 height 10
click at [362, 108] on div "Apply Clear Save 0 % Clicks ( 0 on 30M ) 0 % URLs ( 0 on 53K ) Switch back to S…" at bounding box center [707, 112] width 1145 height 20
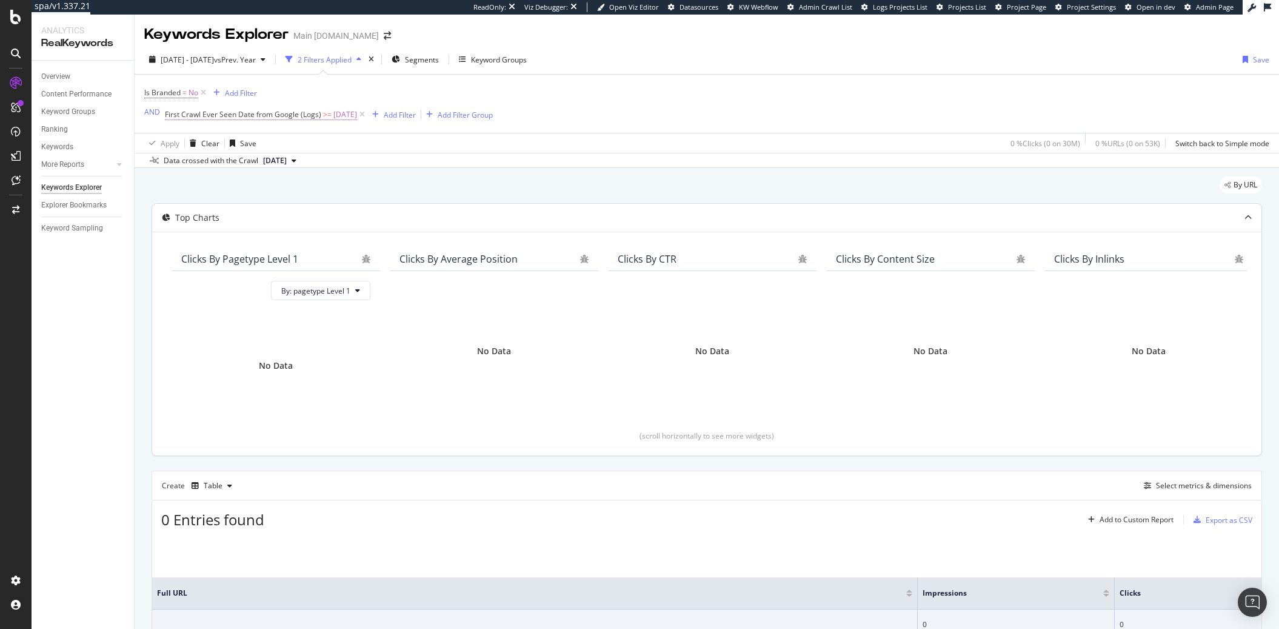
click at [354, 118] on span "[DATE]" at bounding box center [346, 114] width 24 height 17
click at [674, 127] on div "Is Branded = No Add Filter AND First Crawl Ever Seen Date from Google (Logs) >=…" at bounding box center [706, 104] width 1125 height 58
click at [148, 415] on div "By URL Top Charts Clicks By pagetype Level 1 By: pagetype Level 1 No Data Click…" at bounding box center [707, 446] width 1145 height 556
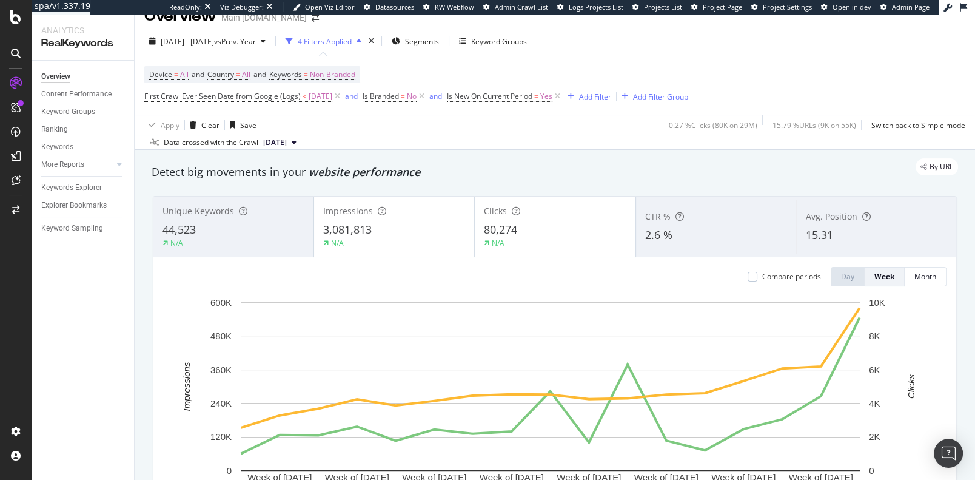
scroll to position [20, 0]
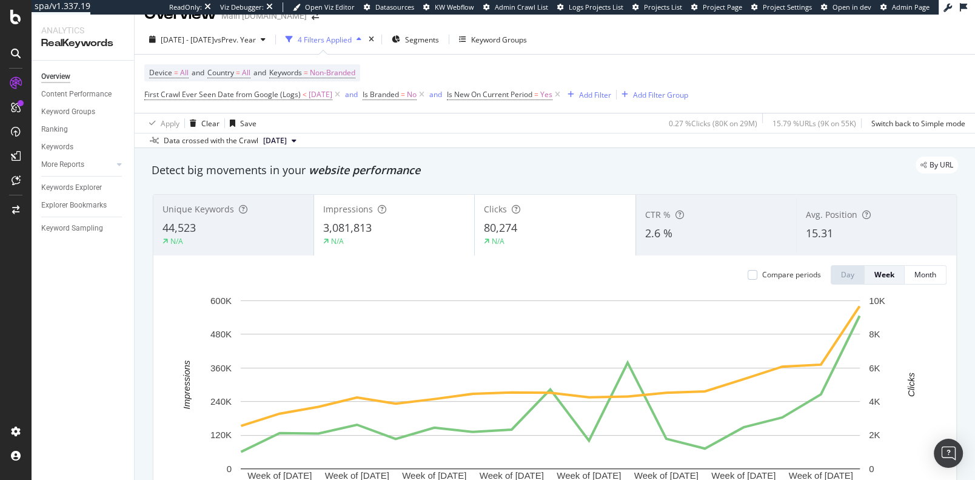
click at [277, 236] on div "N/A" at bounding box center [234, 241] width 142 height 11
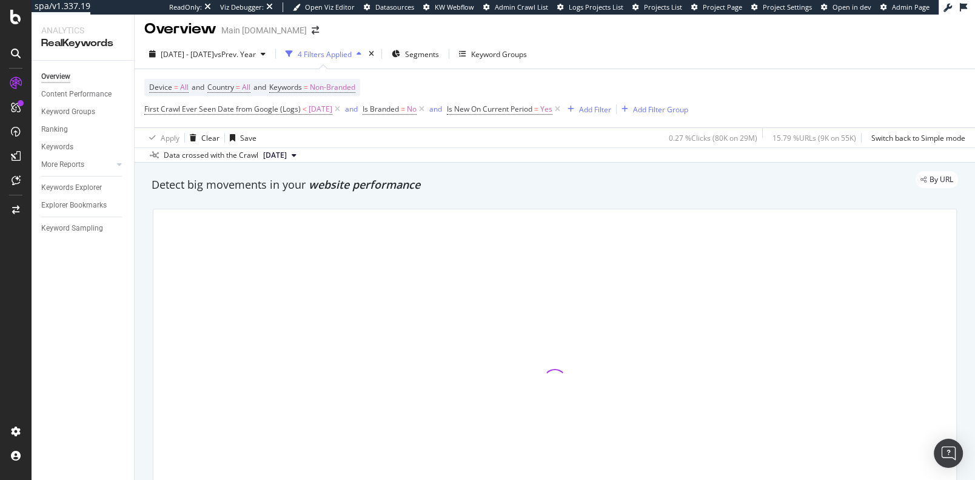
scroll to position [4, 0]
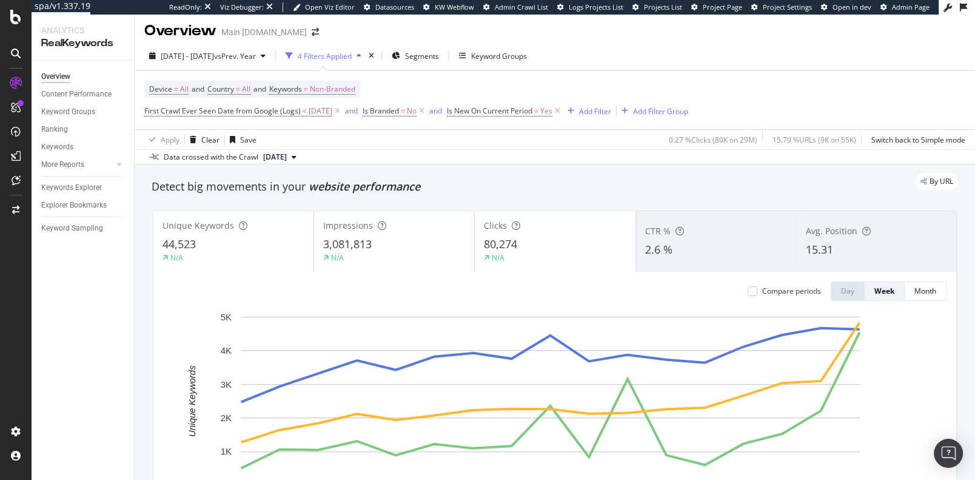
click at [416, 250] on div "3,081,813" at bounding box center [394, 244] width 142 height 16
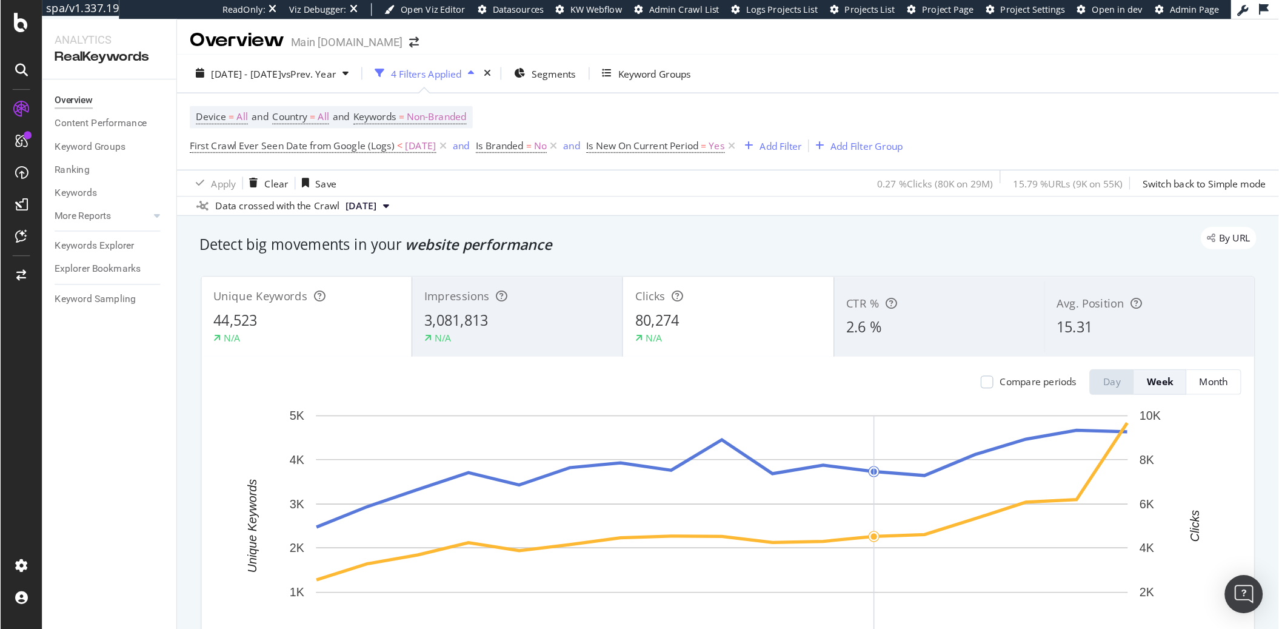
scroll to position [278, 0]
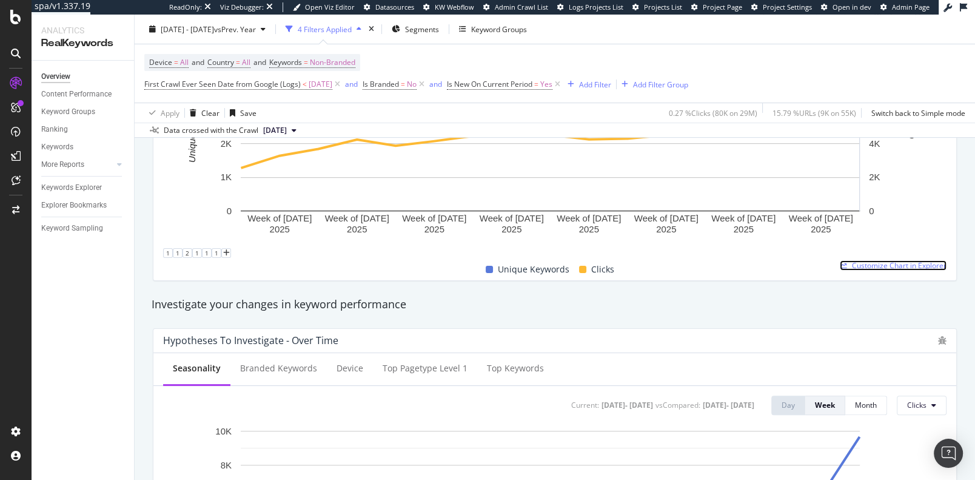
click at [856, 266] on span "Customize Chart in Explorer" at bounding box center [899, 265] width 95 height 10
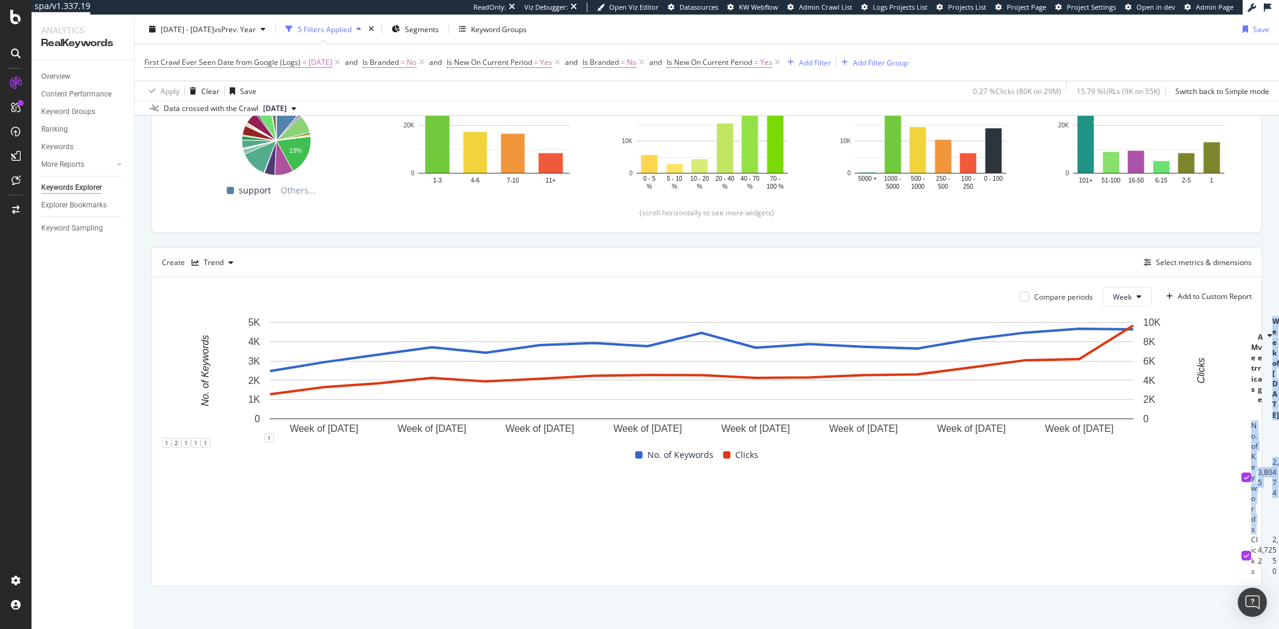
scroll to position [0, 103]
drag, startPoint x: 321, startPoint y: 463, endPoint x: 1232, endPoint y: 484, distance: 911.6
copy tr "Week of 5 May. 2025 Week of 12 May. 2025 Week of 19 May. 2025 Week of 26 May. 2…"
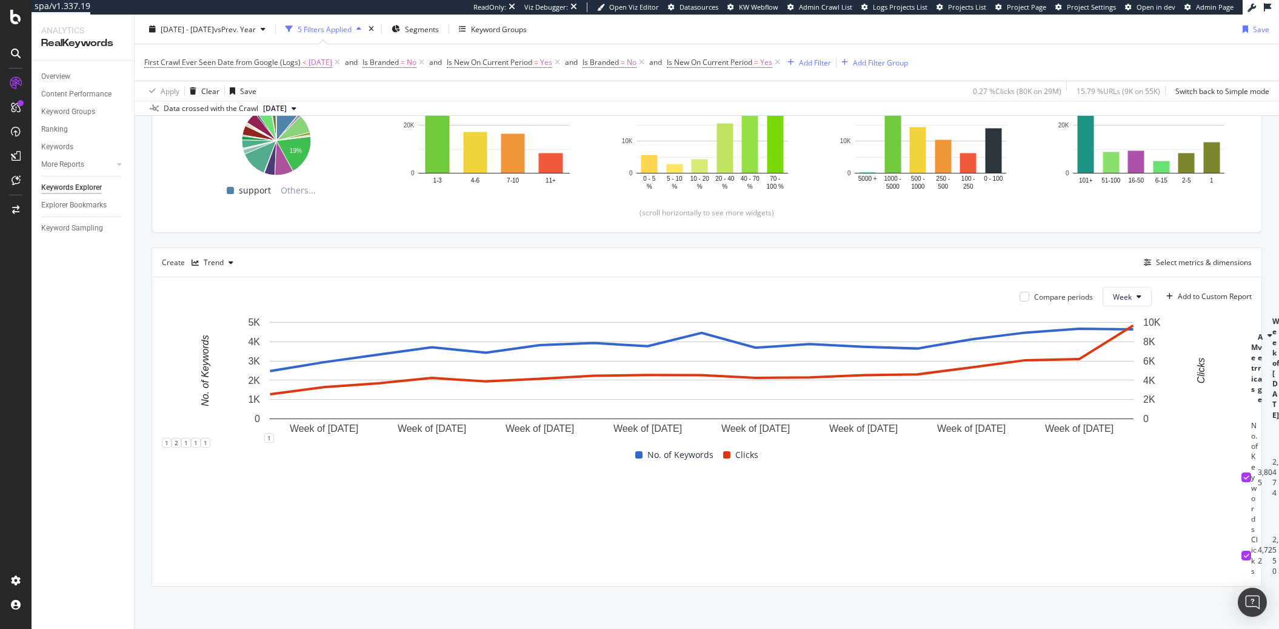
drag, startPoint x: 363, startPoint y: 519, endPoint x: 344, endPoint y: 512, distance: 20.7
click at [1273, 520] on td "2,474" at bounding box center [1276, 477] width 7 height 115
drag, startPoint x: 347, startPoint y: 512, endPoint x: 1231, endPoint y: 520, distance: 884.1
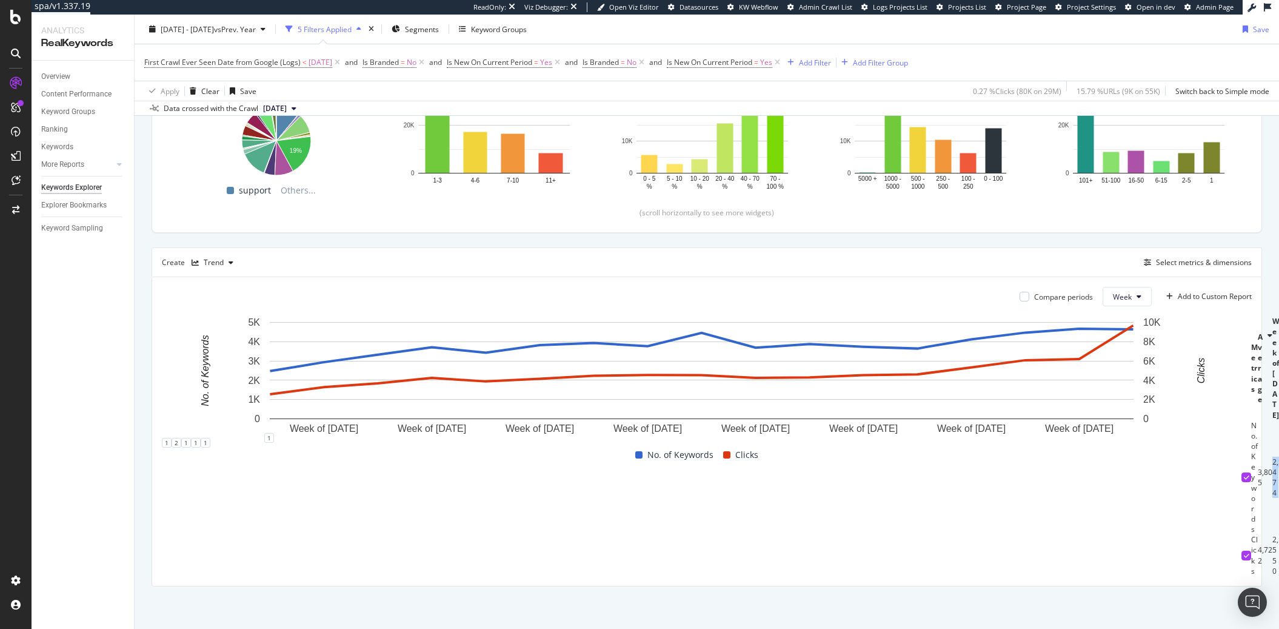
copy tr "2,474 2,936 3,326 3,710 3,430 3,823 3,931 3,764 4,455 3,686 3,878 3,734 3,644 4…"
drag, startPoint x: 282, startPoint y: 548, endPoint x: 292, endPoint y: 549, distance: 9.7
click at [1258, 549] on div "4,722" at bounding box center [1265, 555] width 15 height 21
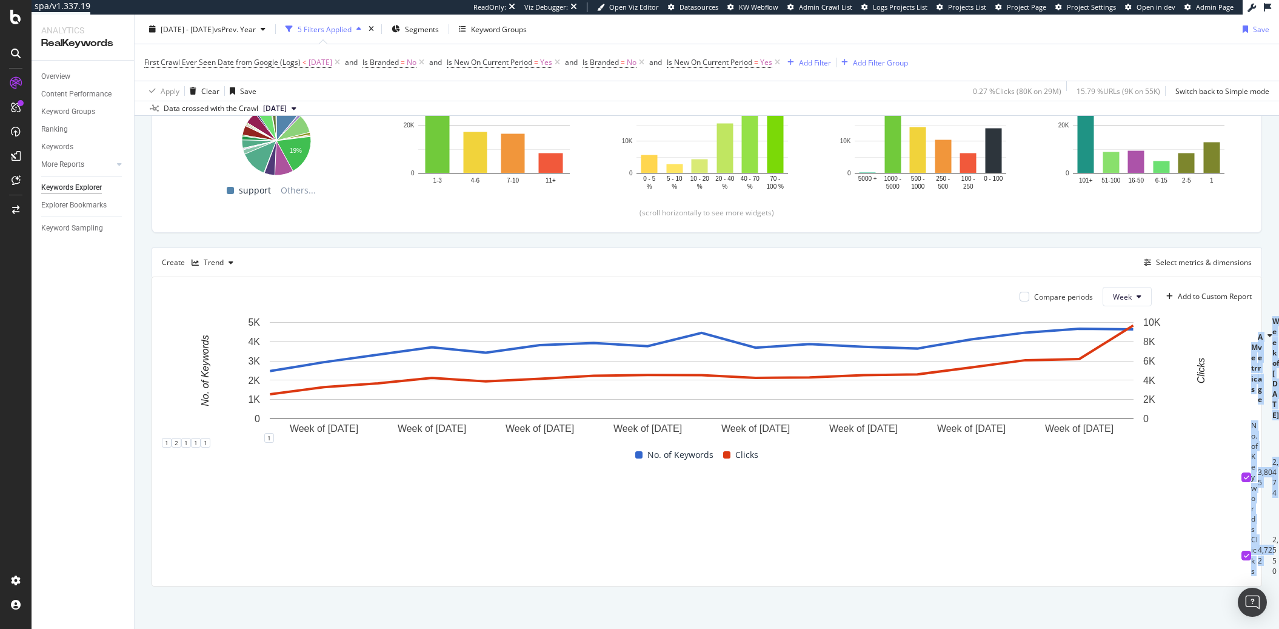
drag, startPoint x: 345, startPoint y: 554, endPoint x: 1242, endPoint y: 577, distance: 897.7
click at [1242, 577] on div "Compare periods Week Add to Custom Report Week of 12 May. 2025 Week of 26 May. …" at bounding box center [707, 431] width 1110 height 309
copy table "Metrics Average Week of 5 May. 2025 Week of 12 May. 2025 Week of 19 May. 2025 W…"
